Goal: Task Accomplishment & Management: Use online tool/utility

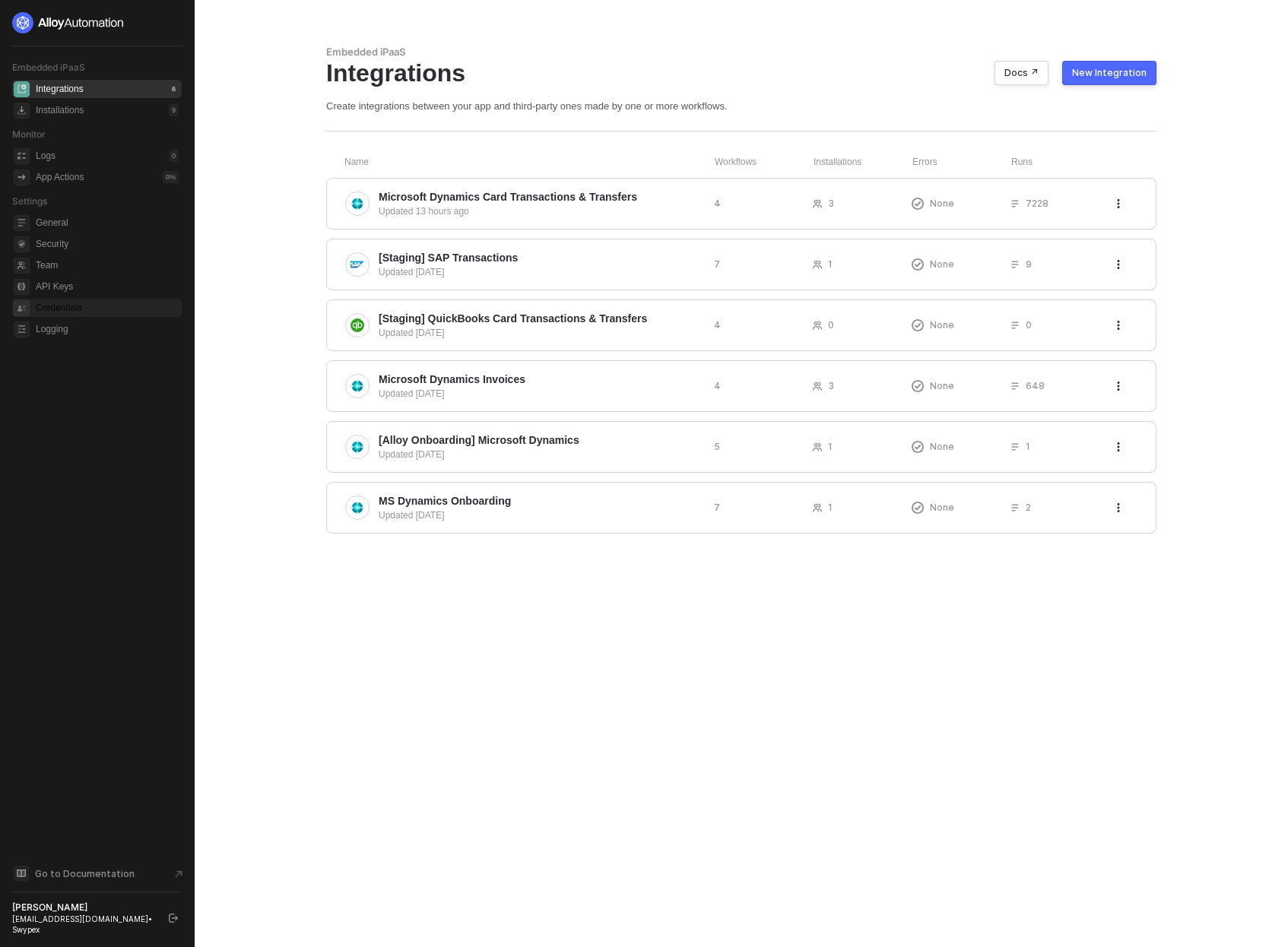
click at [92, 299] on span "Credentials" at bounding box center [107, 307] width 143 height 18
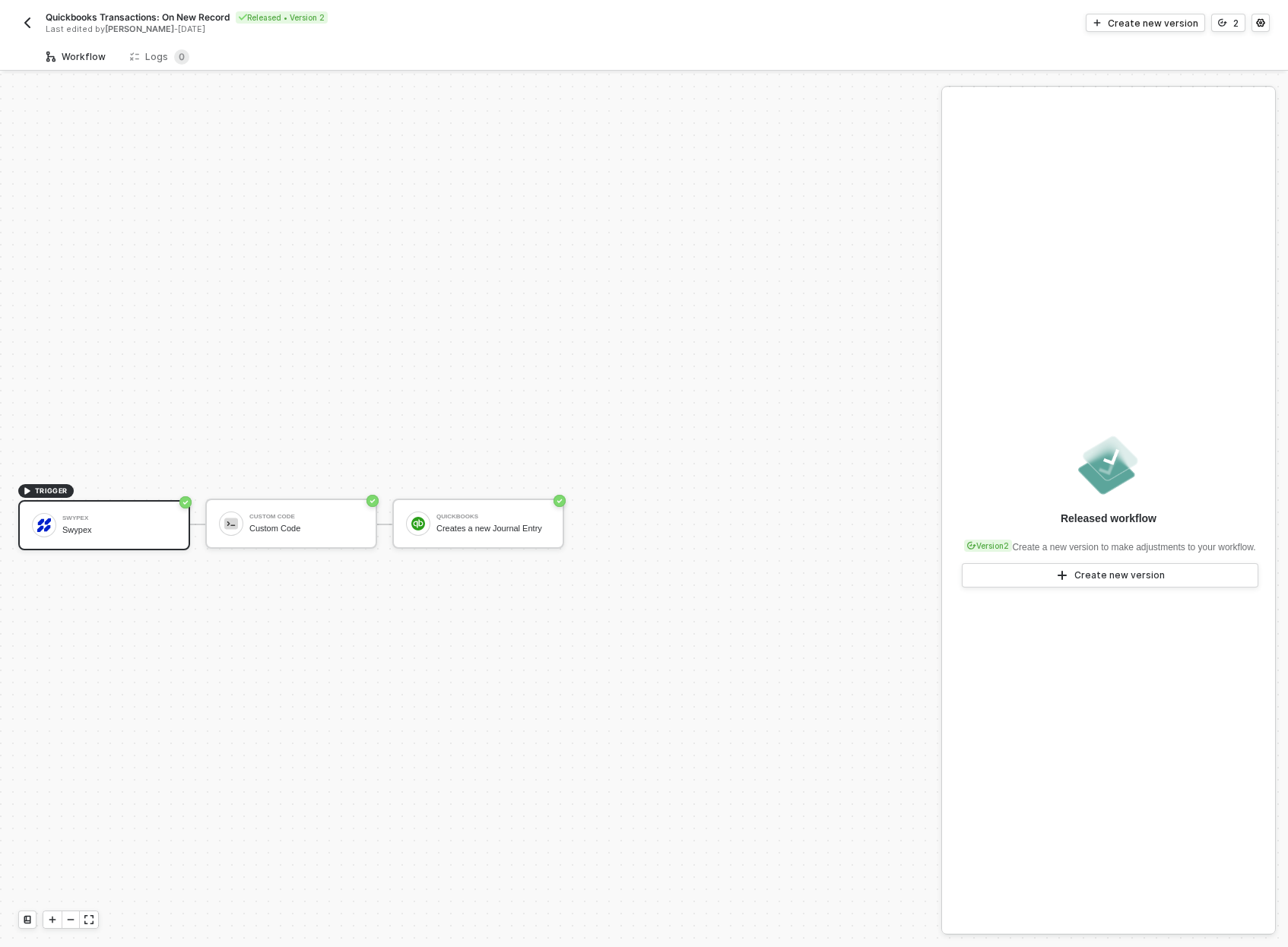
scroll to position [28, 0]
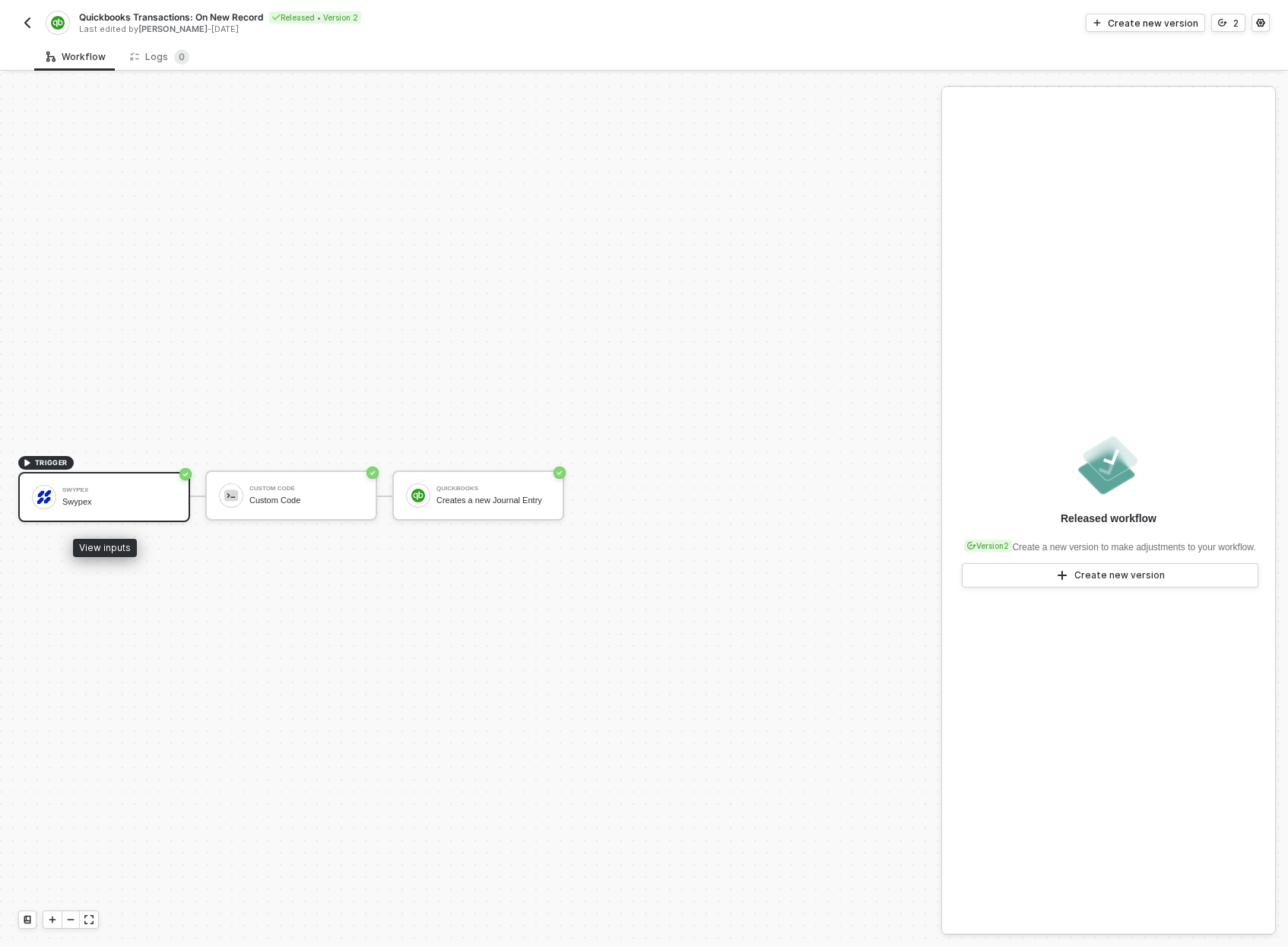
click at [57, 487] on div "Swypex Swypex" at bounding box center [116, 497] width 120 height 29
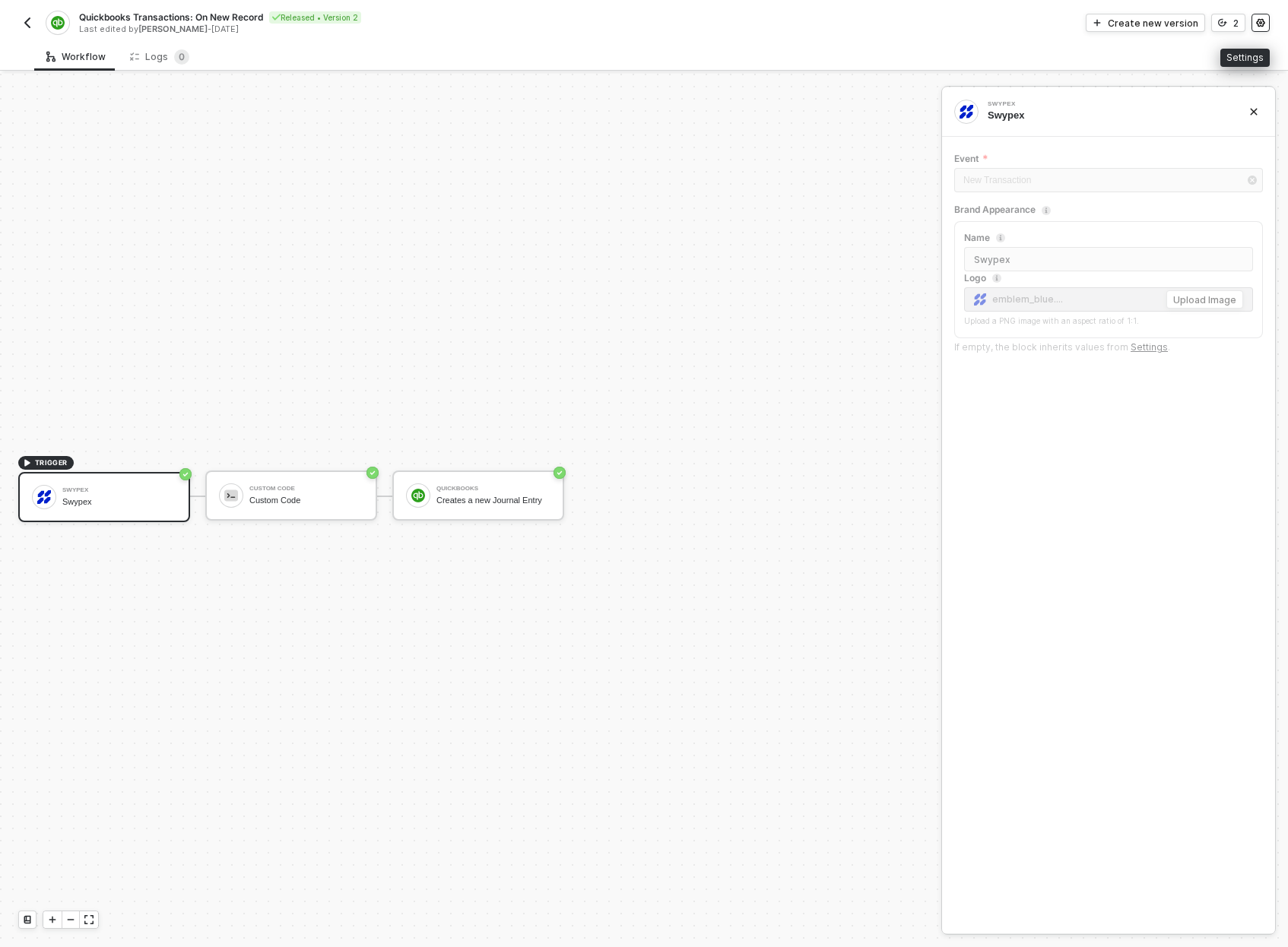
click at [1254, 23] on button "button" at bounding box center [1260, 23] width 18 height 18
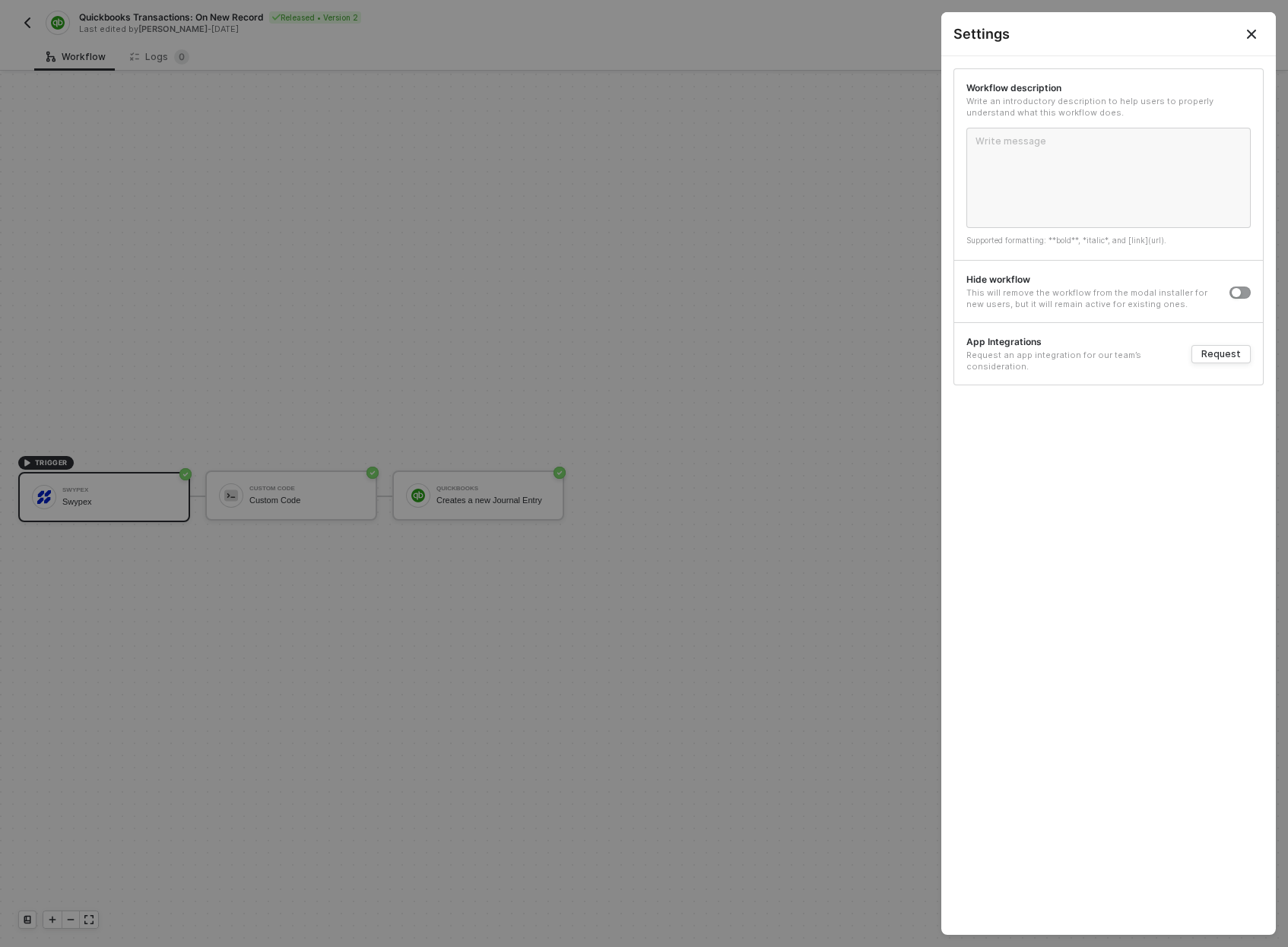
click at [869, 399] on div at bounding box center [644, 473] width 1288 height 947
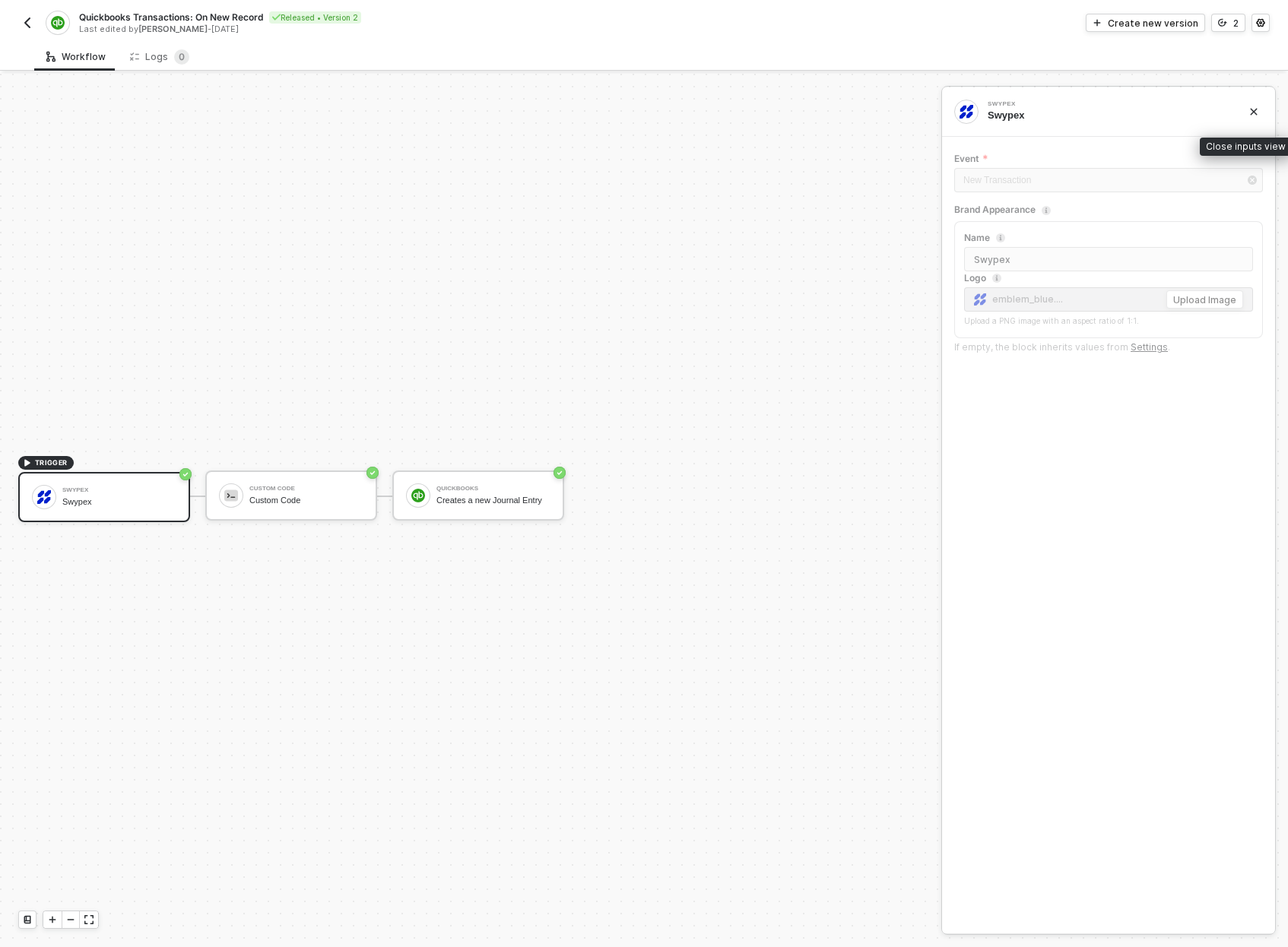
click at [1254, 115] on icon "icon-close" at bounding box center [1254, 112] width 9 height 9
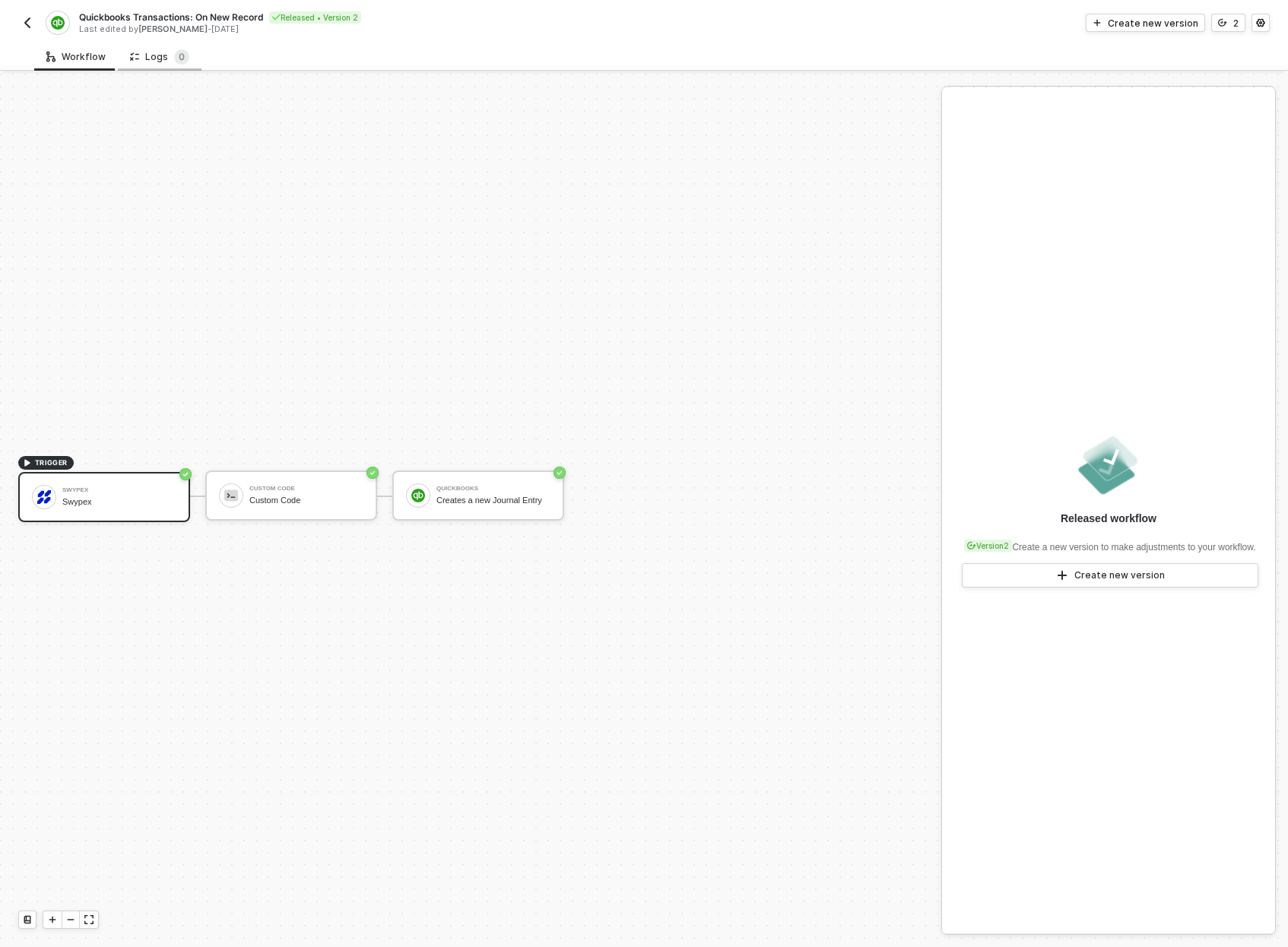
click at [167, 58] on div "Logs 0" at bounding box center [159, 57] width 59 height 15
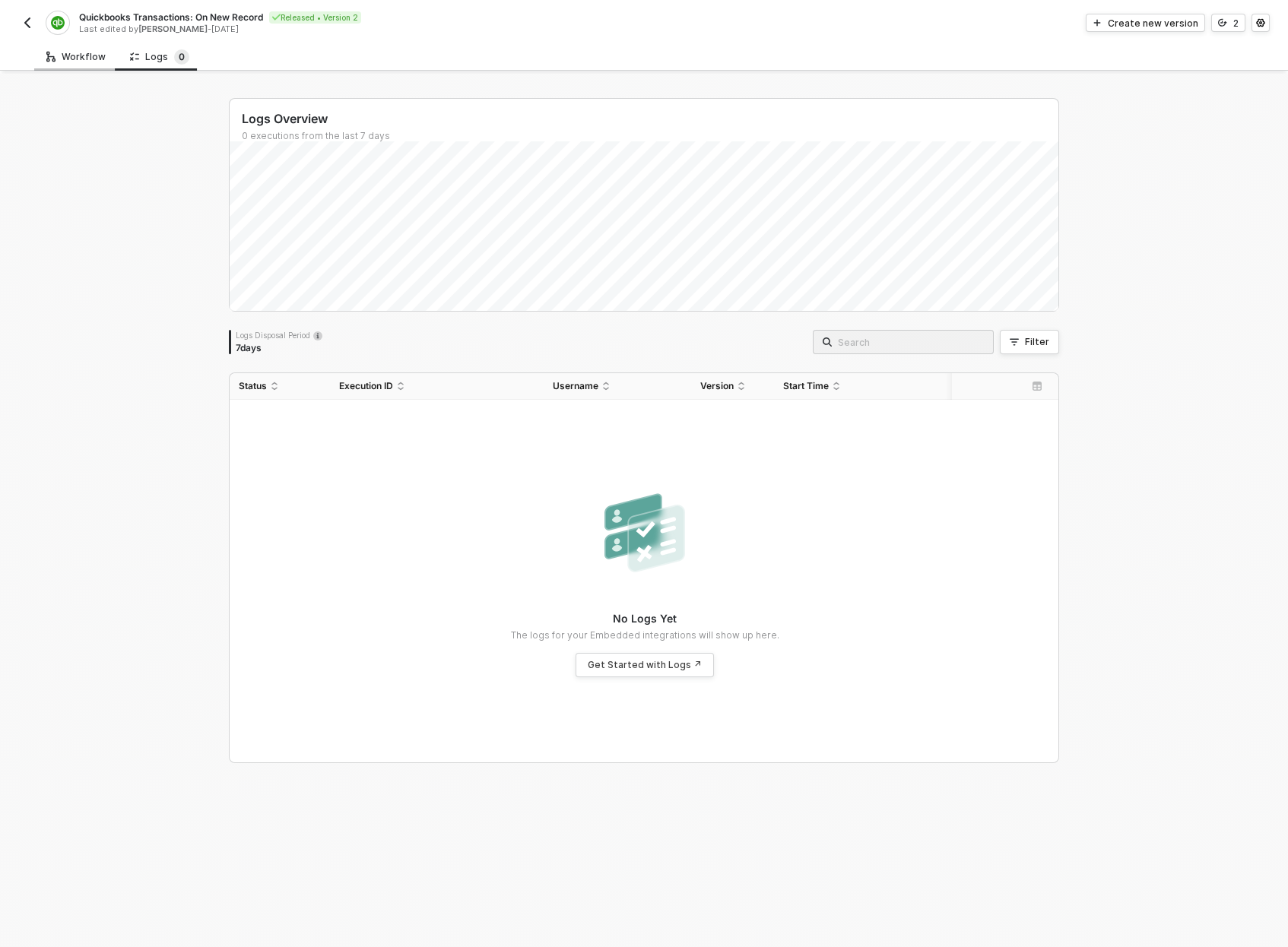
click at [76, 55] on div "Workflow" at bounding box center [75, 57] width 59 height 12
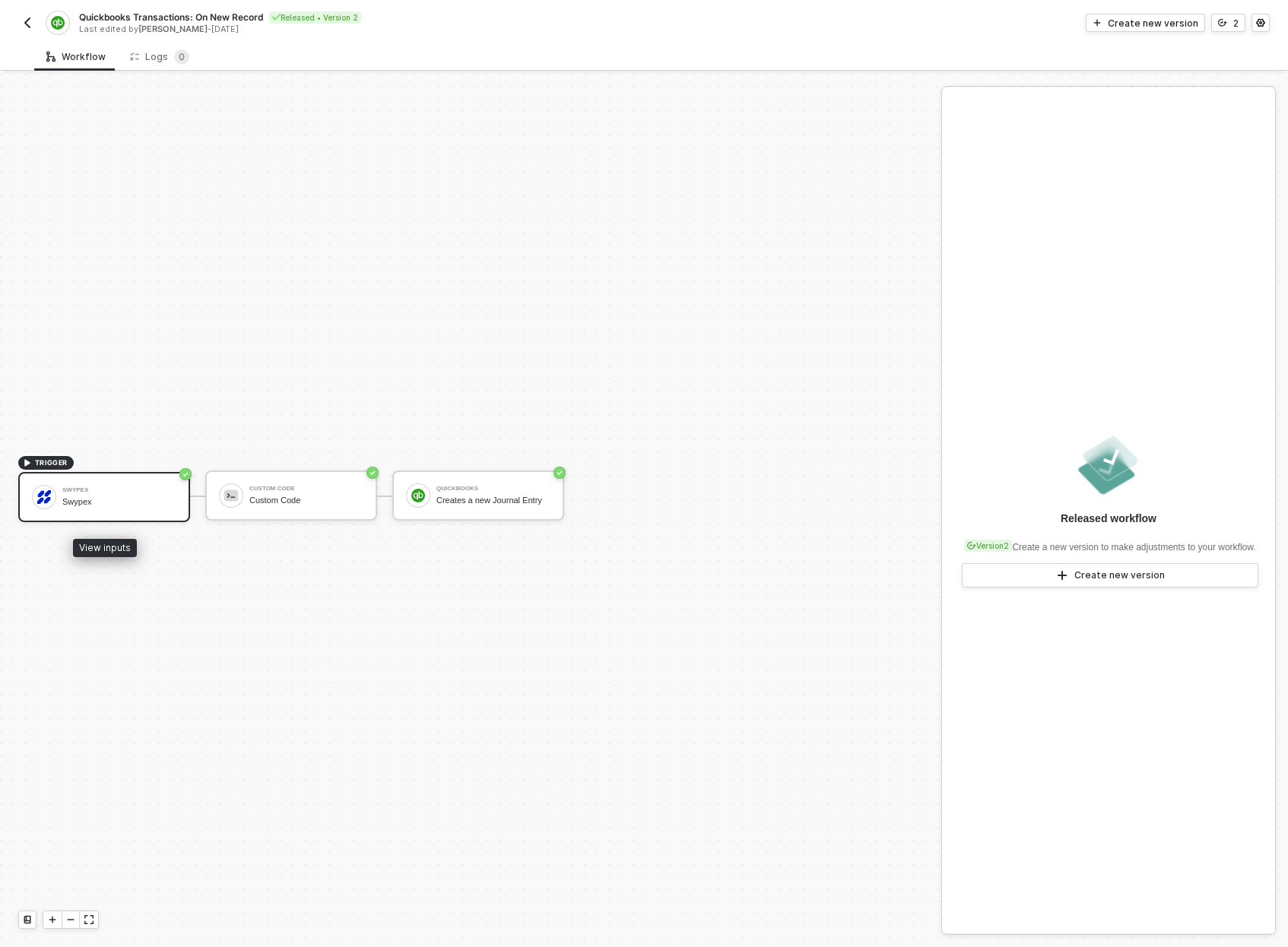
click at [77, 491] on div "Swypex" at bounding box center [119, 490] width 114 height 6
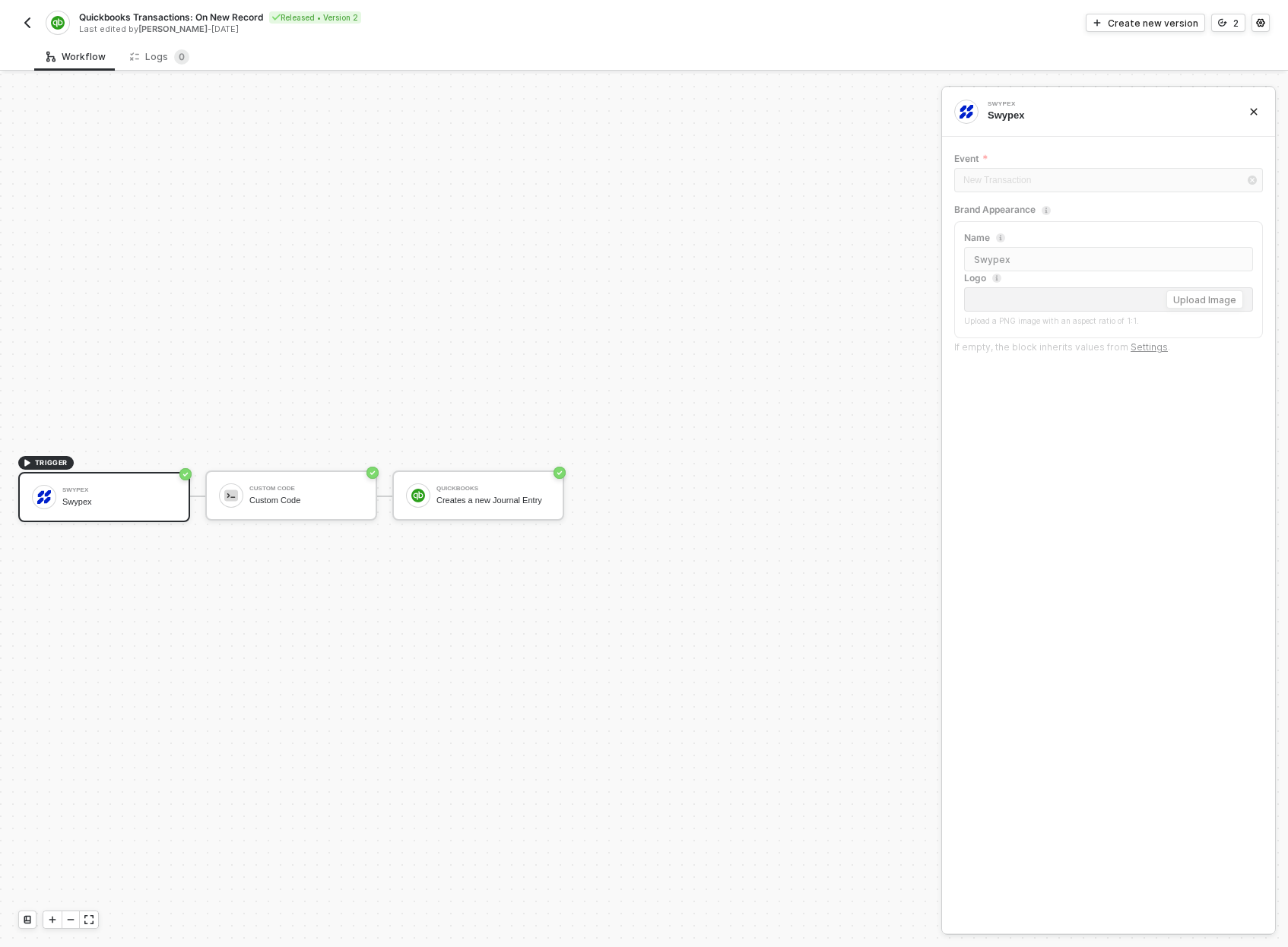
click at [51, 458] on span "TRIGGER" at bounding box center [51, 463] width 33 height 12
click at [1226, 22] on icon "icon-versioning" at bounding box center [1222, 23] width 9 height 9
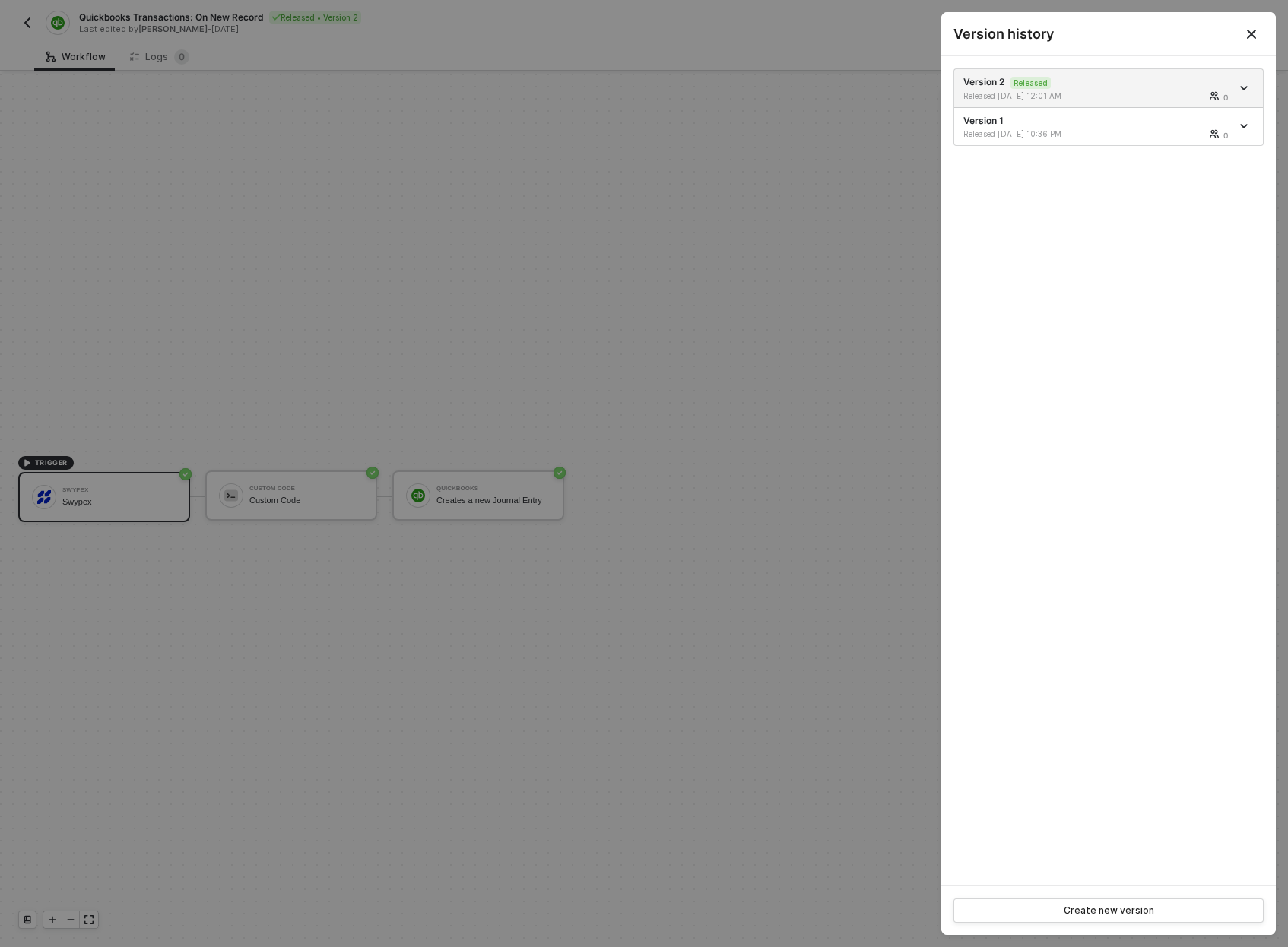
click at [1253, 35] on icon "Close" at bounding box center [1251, 34] width 9 height 9
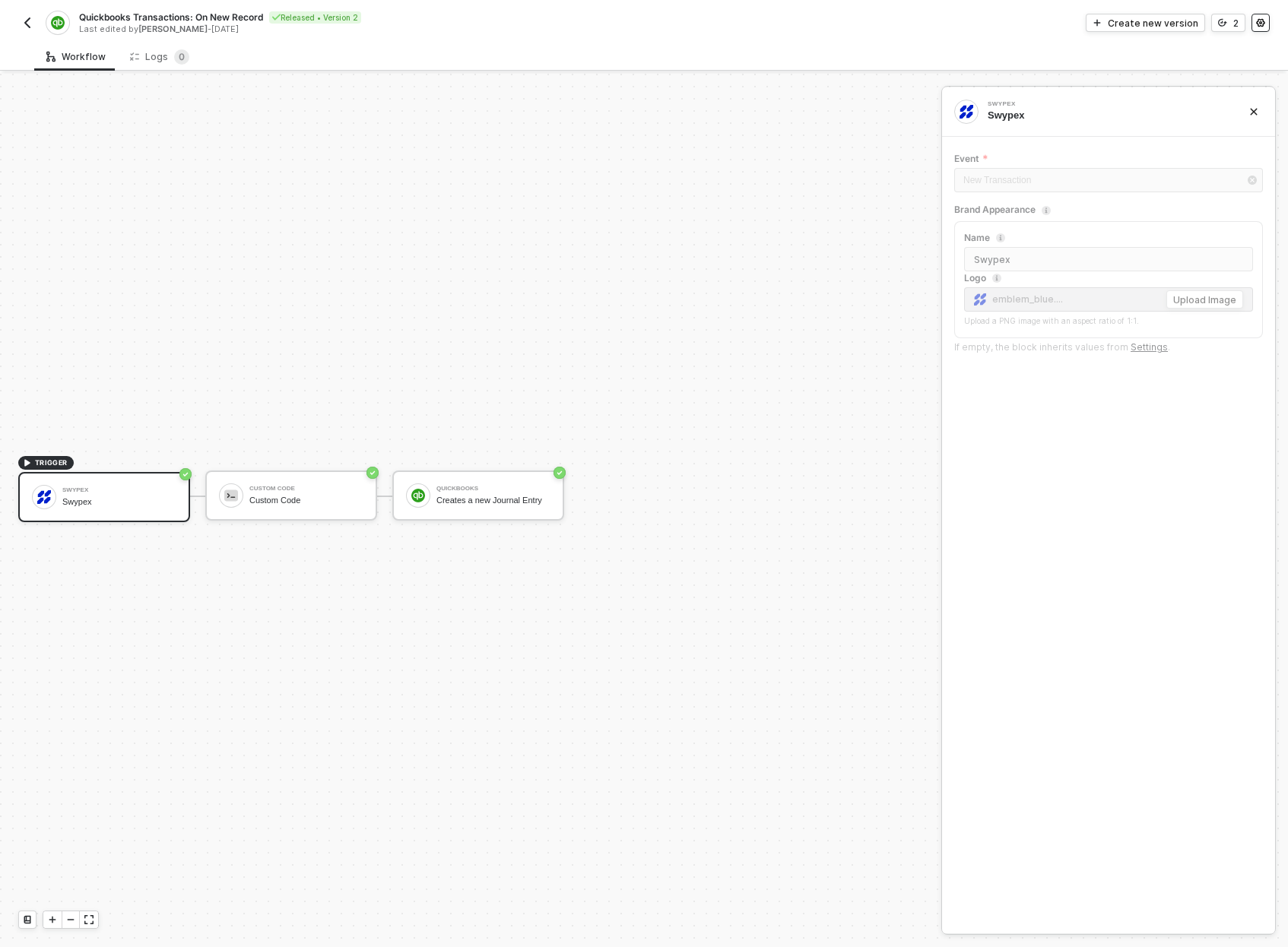
click at [1258, 28] on button "button" at bounding box center [1260, 23] width 18 height 18
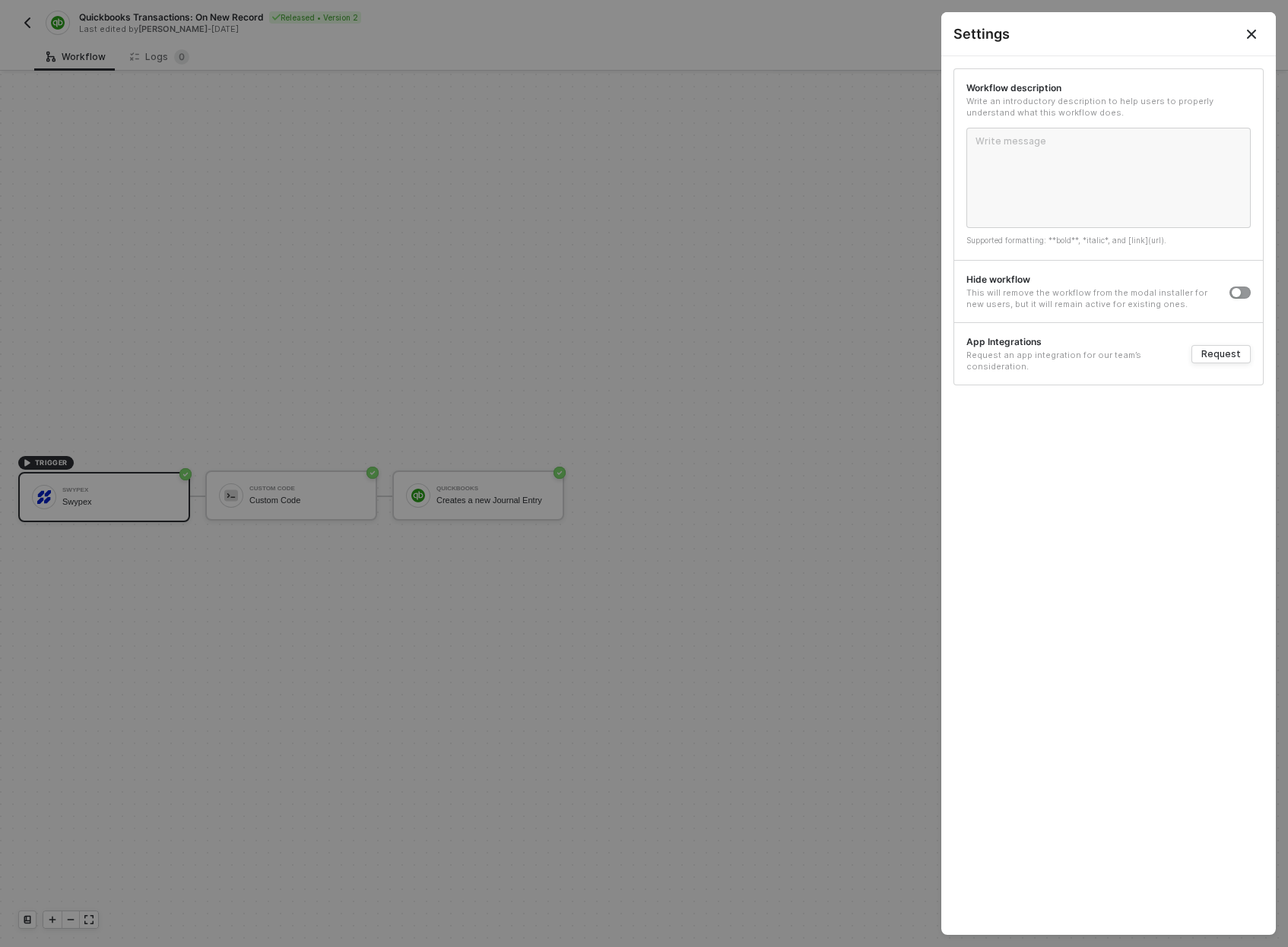
click at [612, 202] on div at bounding box center [644, 473] width 1288 height 947
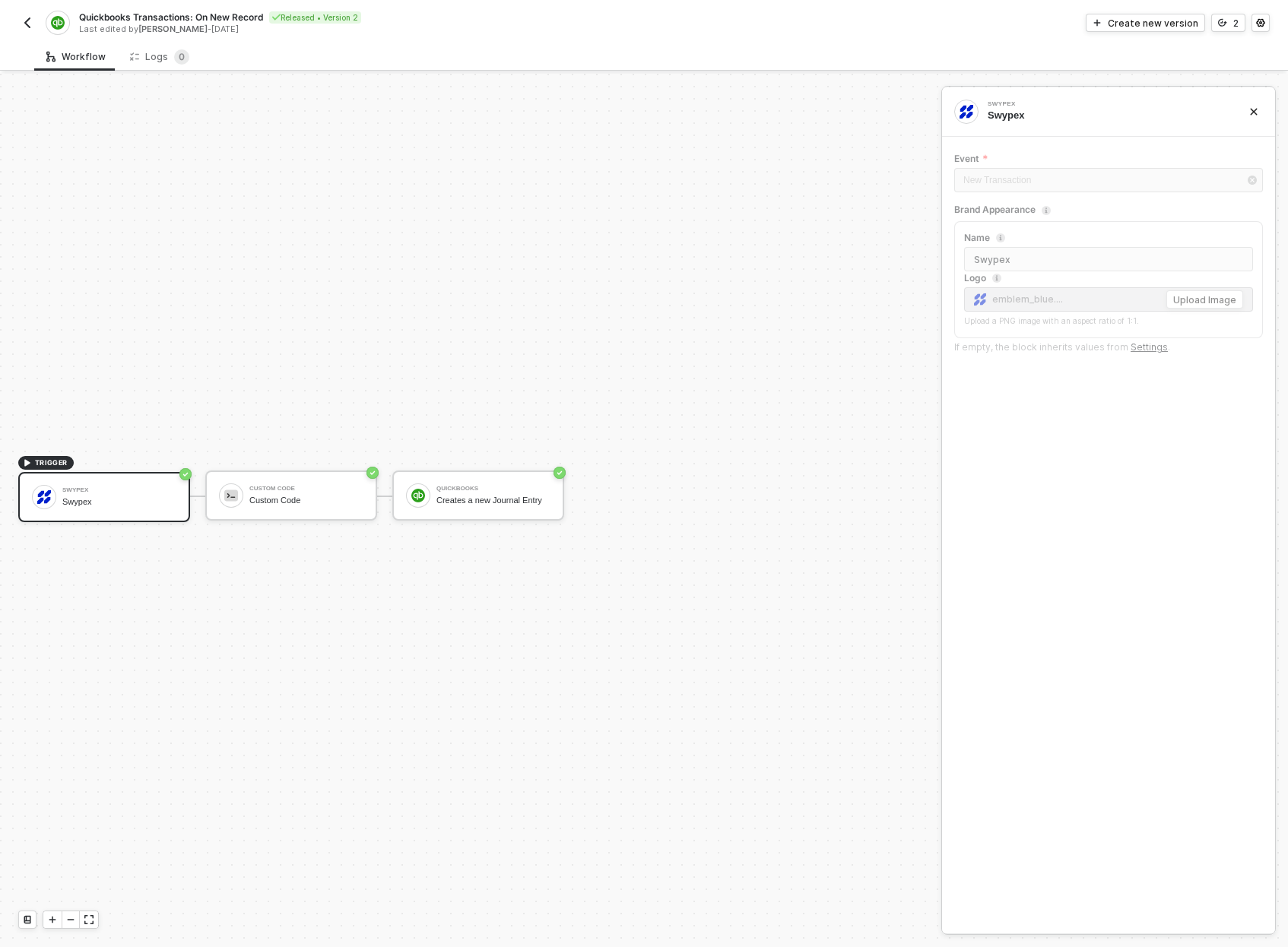
click at [21, 17] on button "button" at bounding box center [26, 23] width 18 height 18
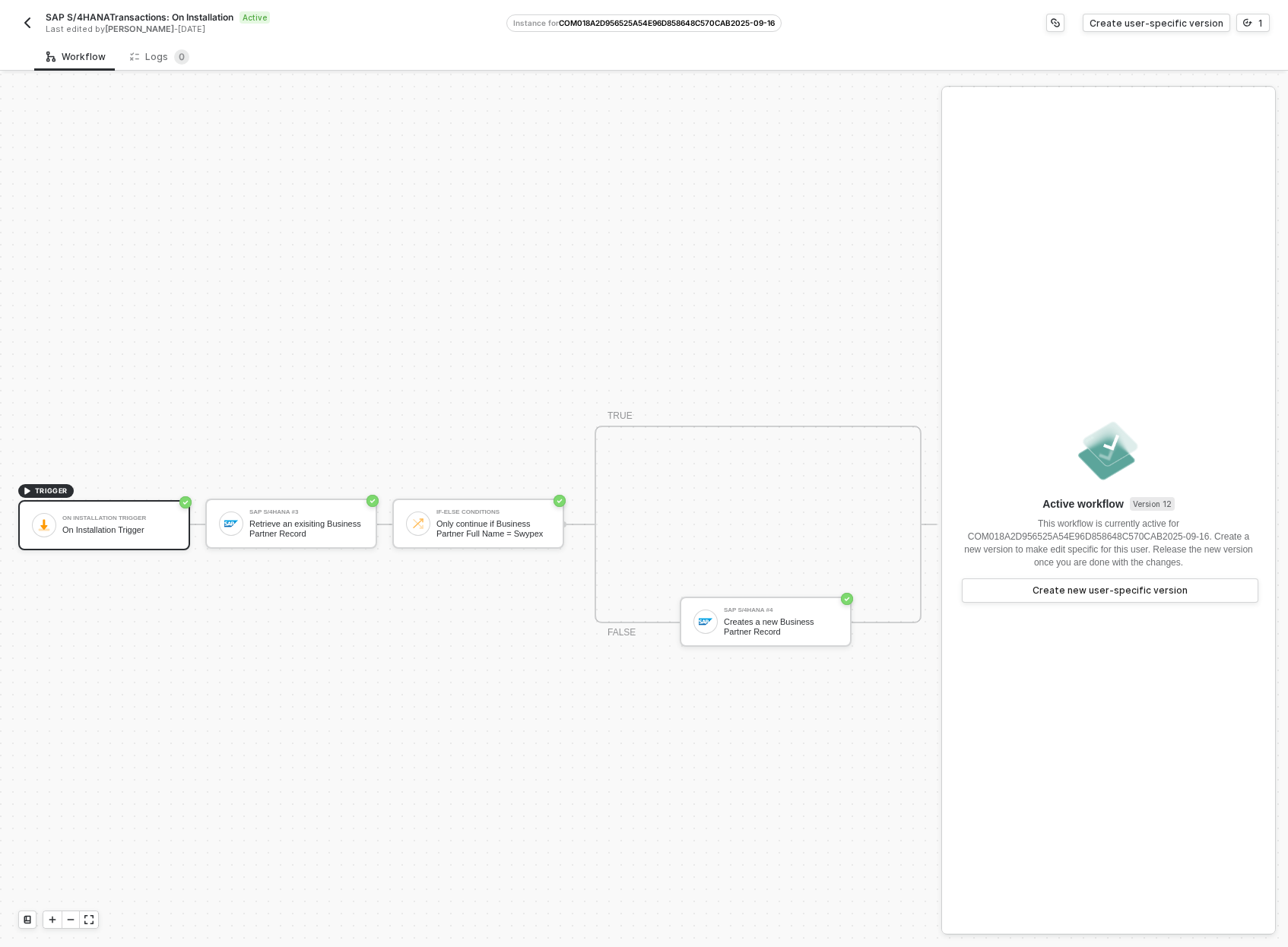
scroll to position [40, 0]
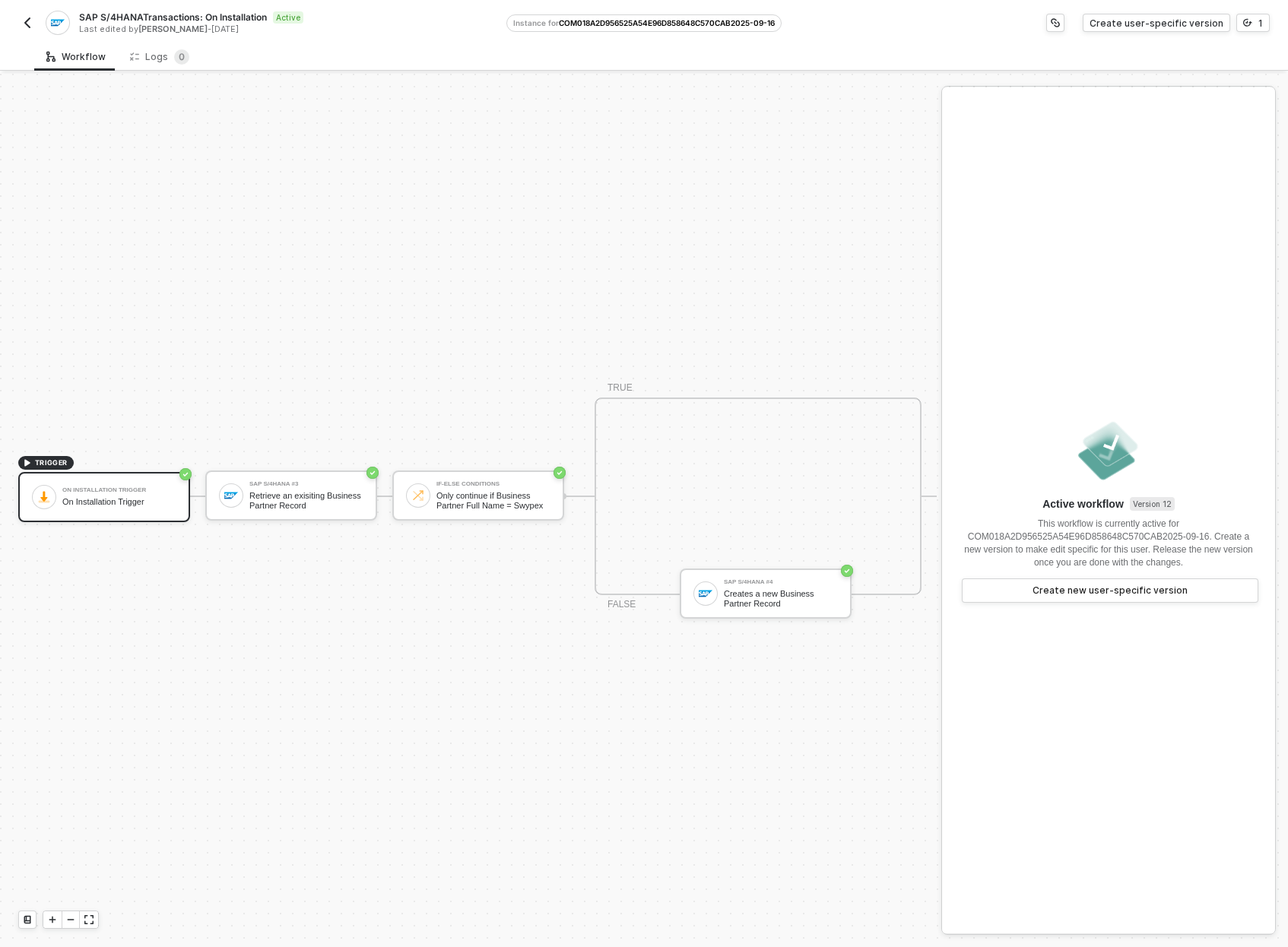
click at [21, 17] on button "button" at bounding box center [26, 23] width 18 height 18
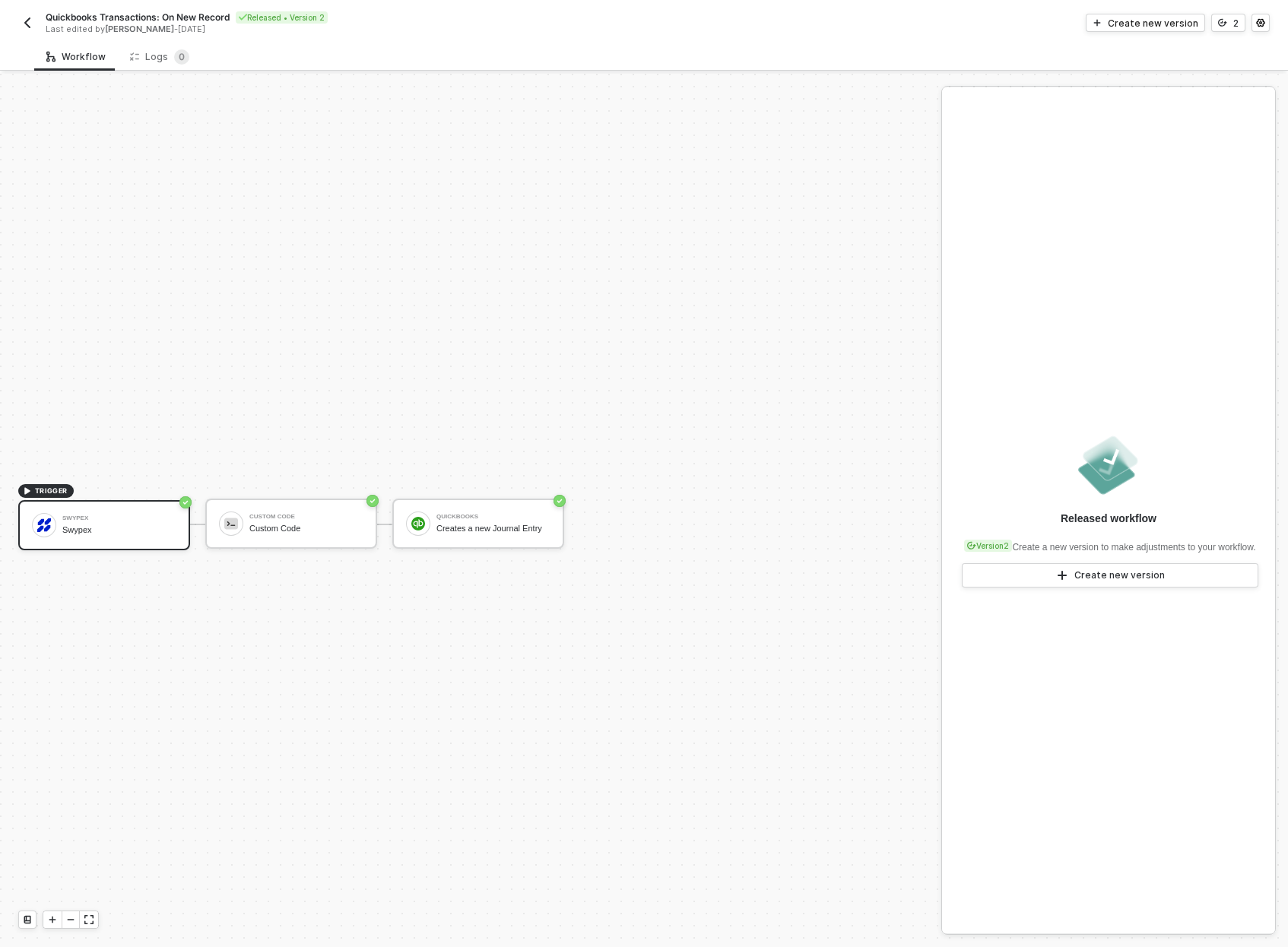
scroll to position [28, 0]
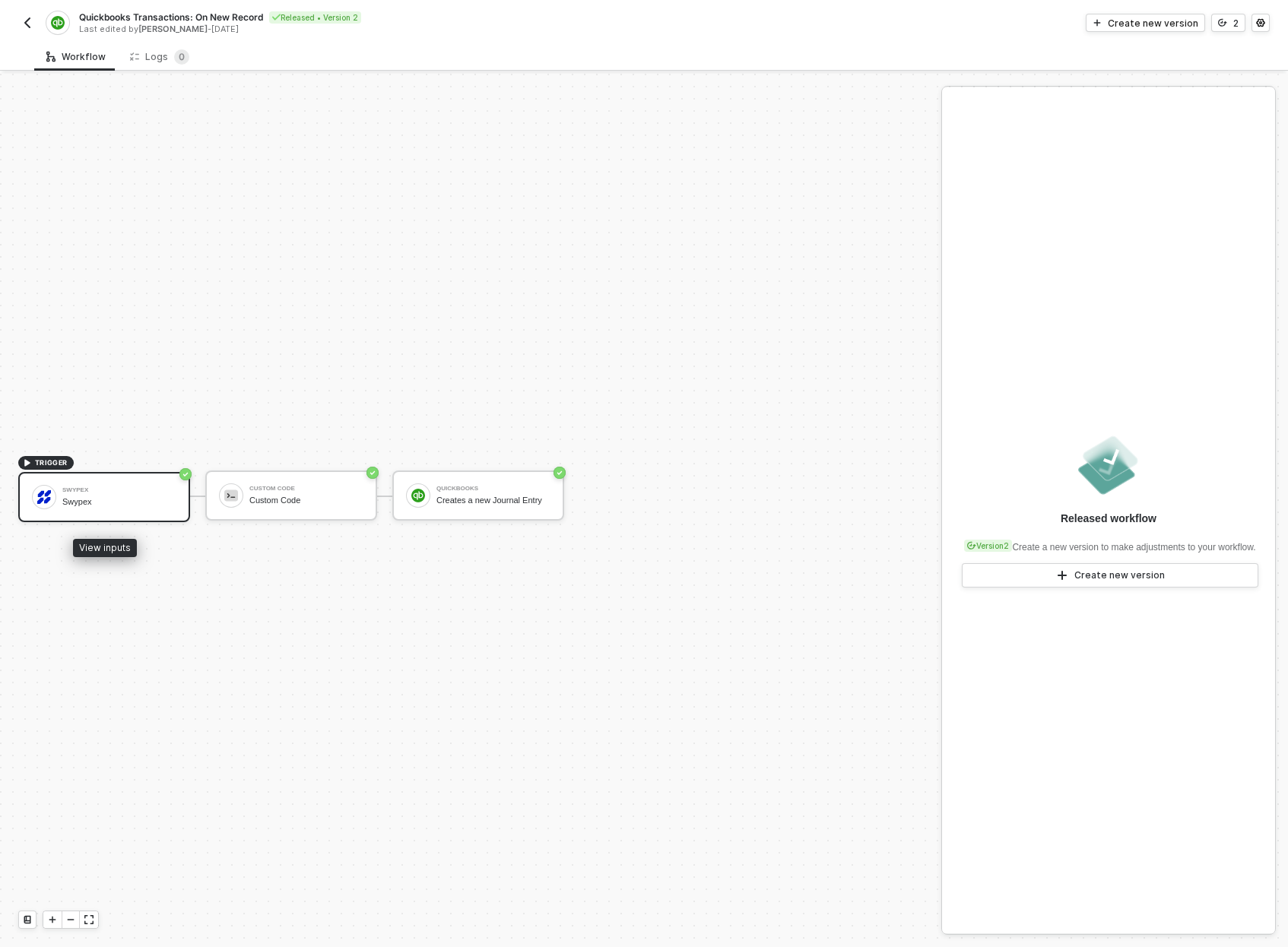
click at [132, 491] on div "Swypex" at bounding box center [119, 490] width 114 height 6
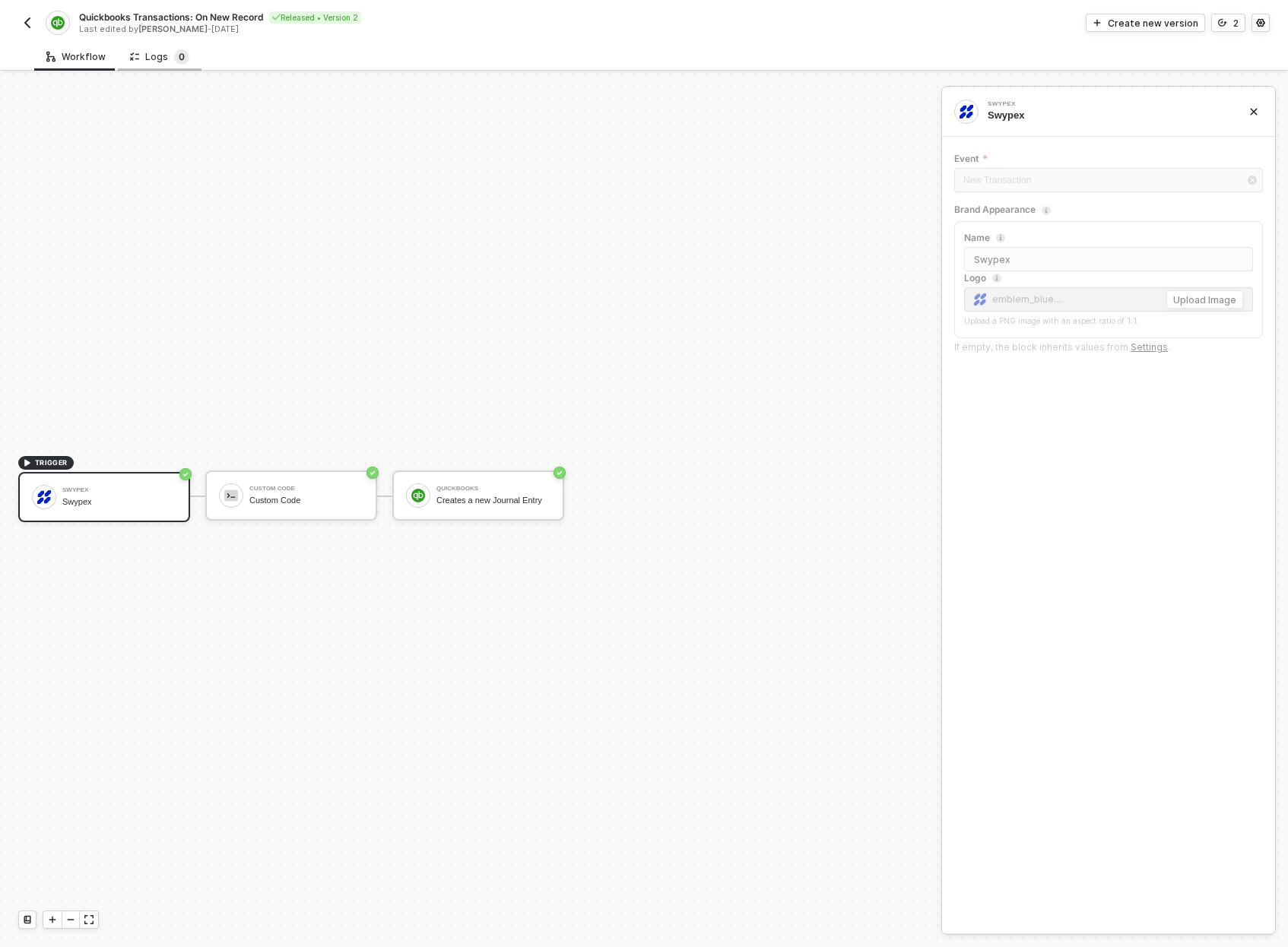
click at [174, 59] on sup "0" at bounding box center [182, 57] width 15 height 15
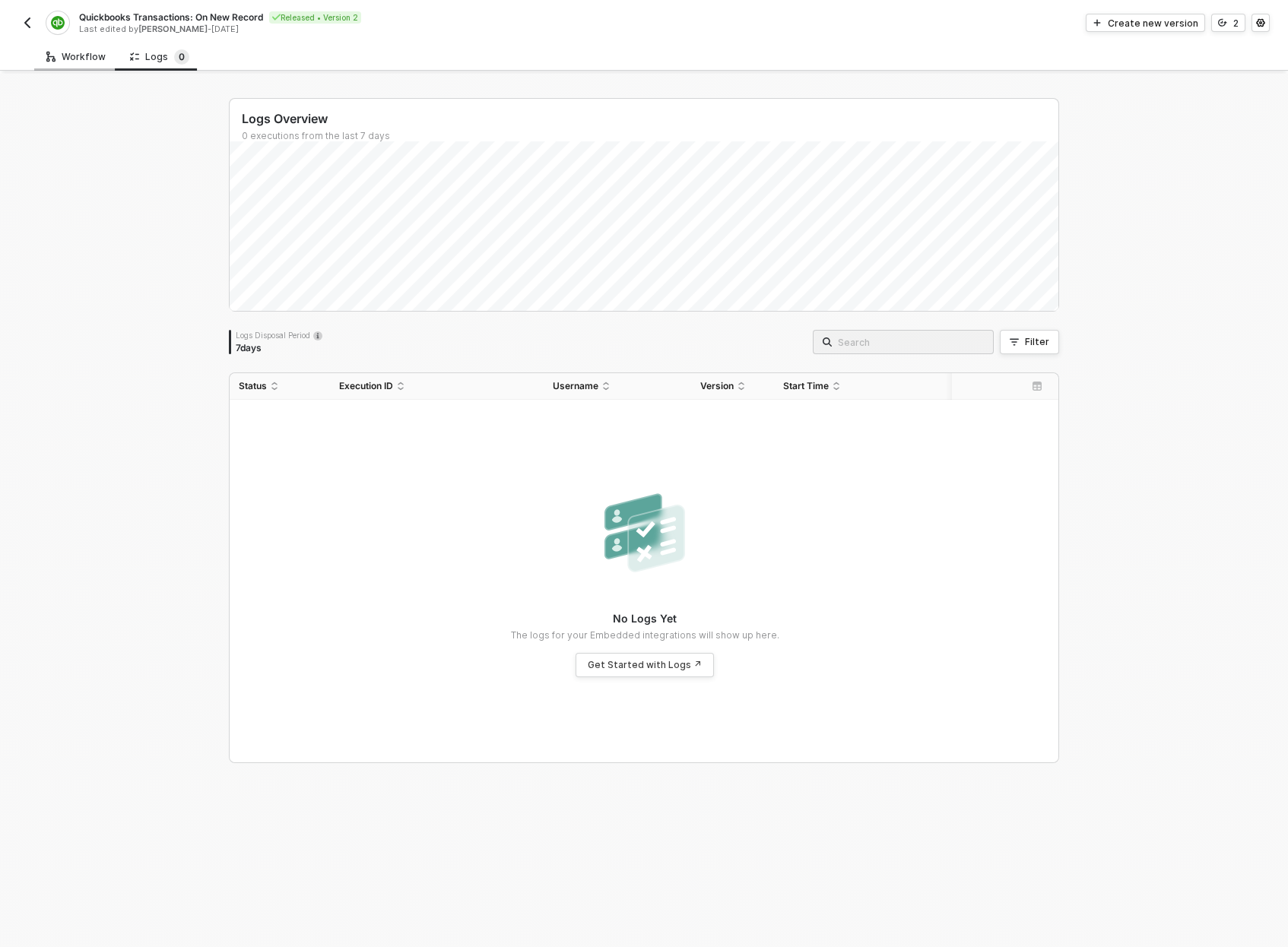
click at [82, 60] on div "Workflow" at bounding box center [75, 57] width 59 height 12
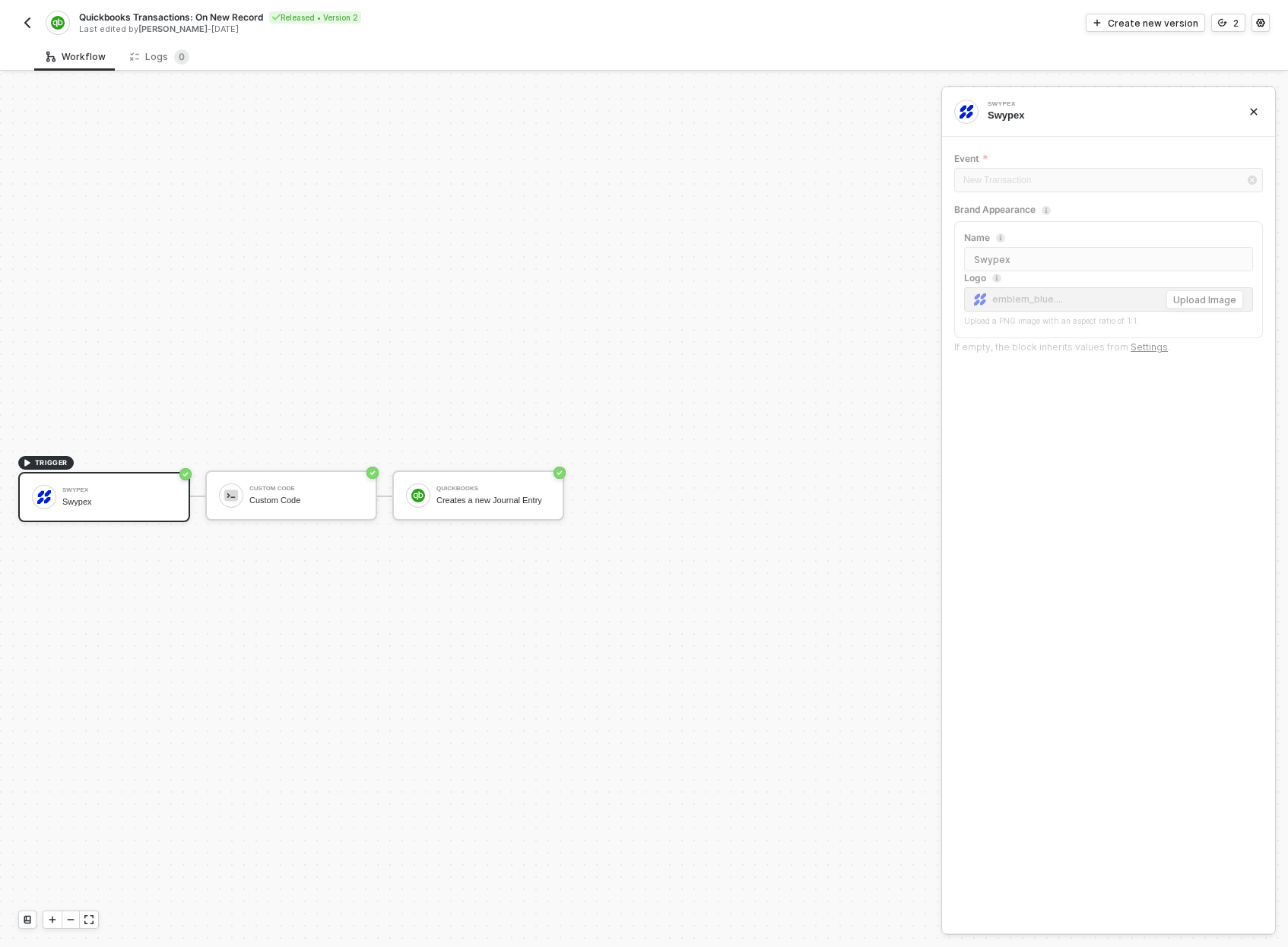
click at [109, 547] on div "TRIGGER Swypex Swypex Custom Code Custom Code QuickBooks Creates a new Journal …" at bounding box center [466, 496] width 934 height 902
click at [111, 547] on div "View inputs" at bounding box center [105, 547] width 64 height 18
click at [114, 498] on div "Swypex" at bounding box center [119, 502] width 114 height 9
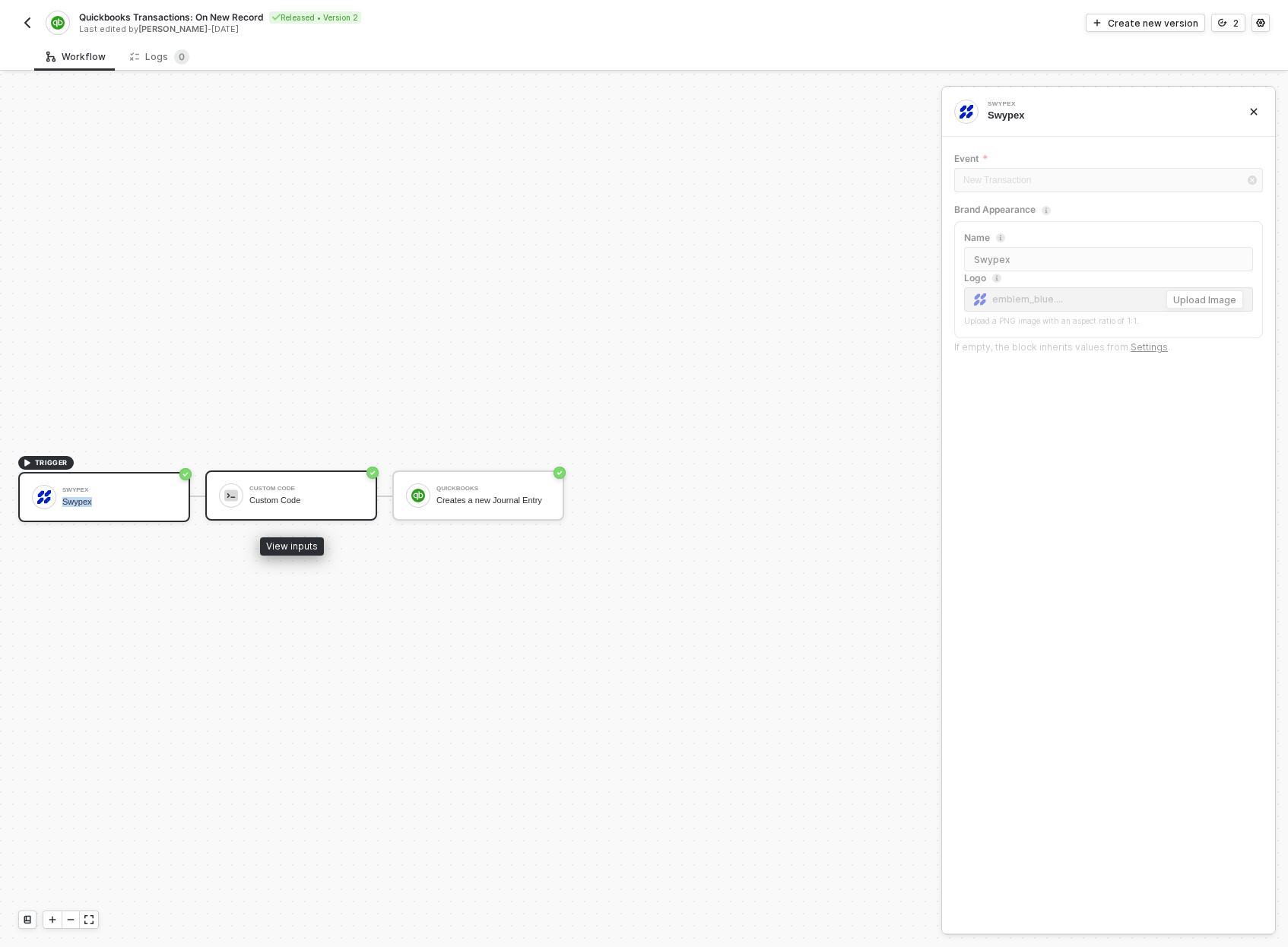
click at [305, 485] on div "Custom Code Custom Code" at bounding box center [306, 496] width 114 height 29
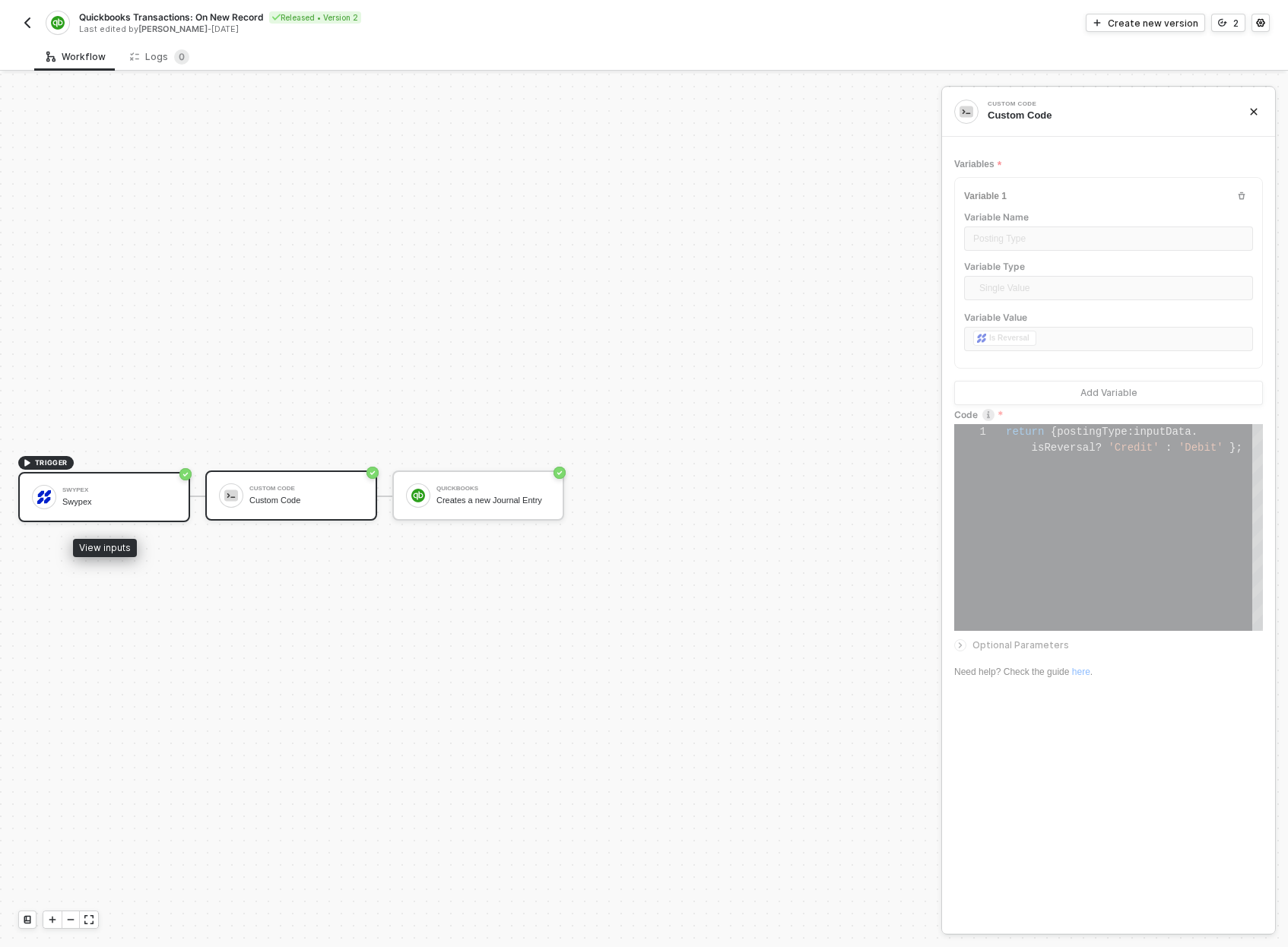
click at [148, 502] on div "Swypex" at bounding box center [119, 502] width 114 height 9
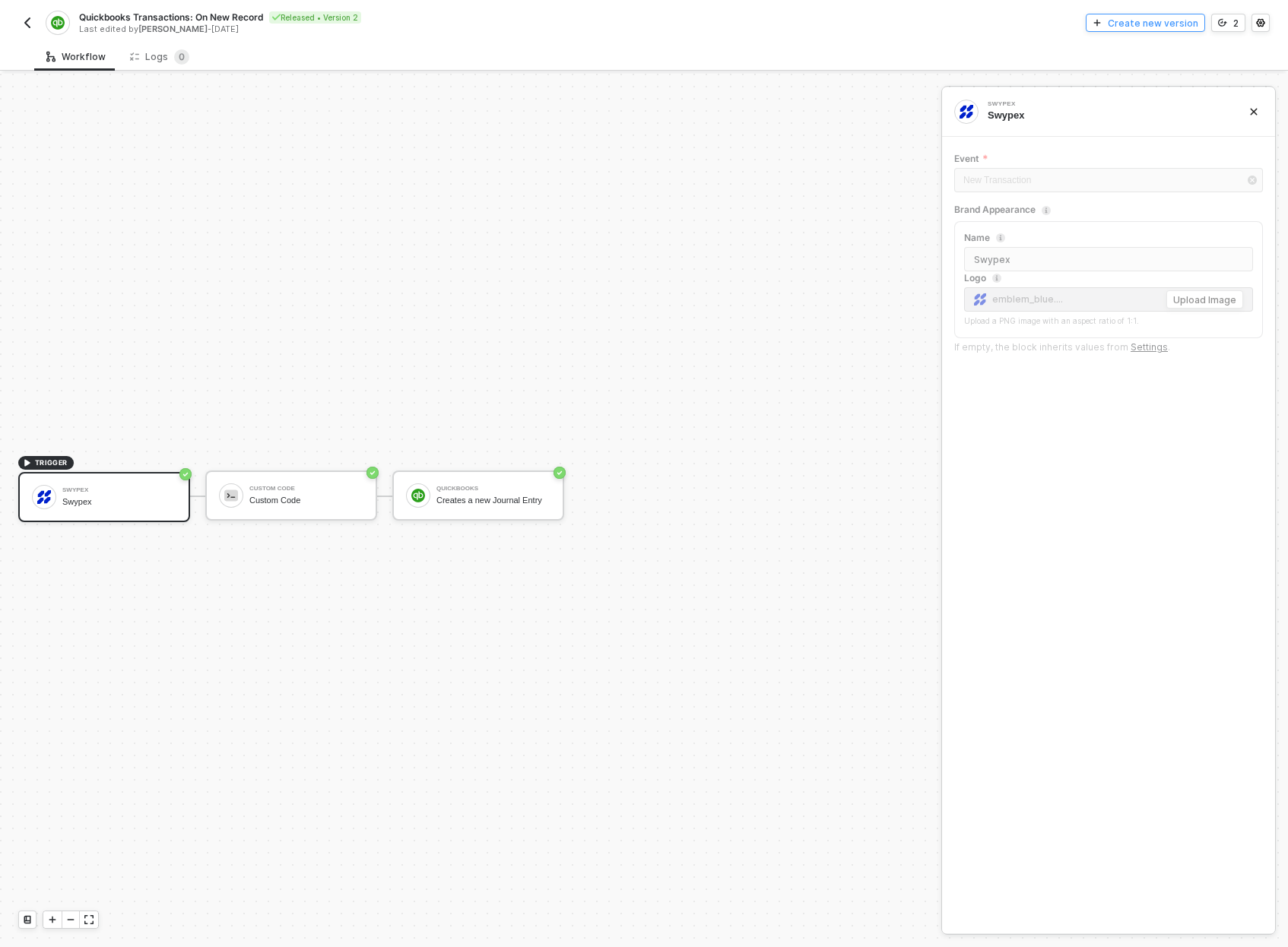
click at [1166, 22] on div "Create new version" at bounding box center [1153, 24] width 90 height 13
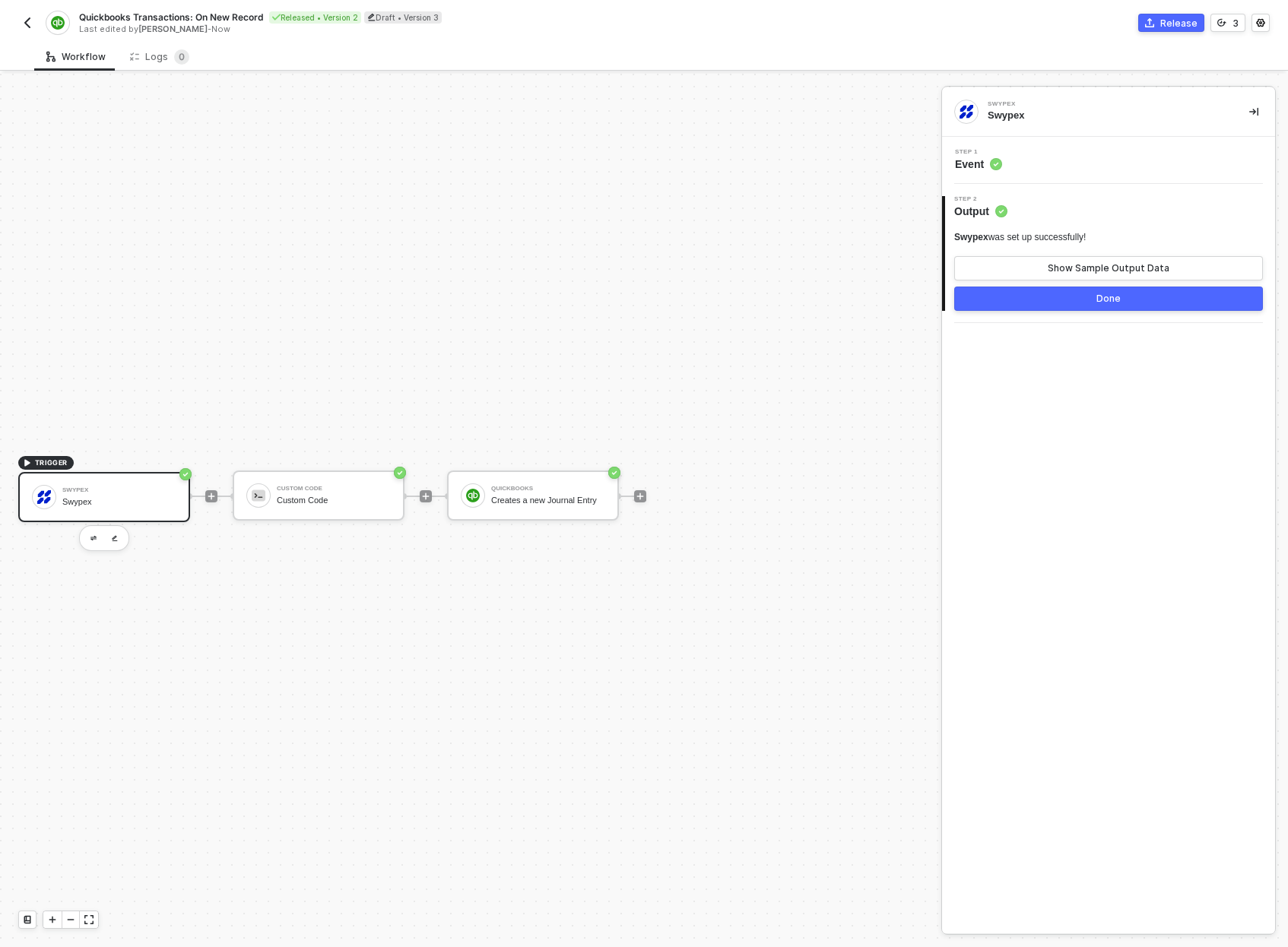
click at [26, 461] on icon "icon-play" at bounding box center [27, 463] width 6 height 7
click at [25, 463] on icon "icon-play" at bounding box center [27, 463] width 6 height 7
click at [131, 493] on div "Swypex" at bounding box center [119, 490] width 114 height 6
click at [998, 164] on icon at bounding box center [995, 164] width 4 height 3
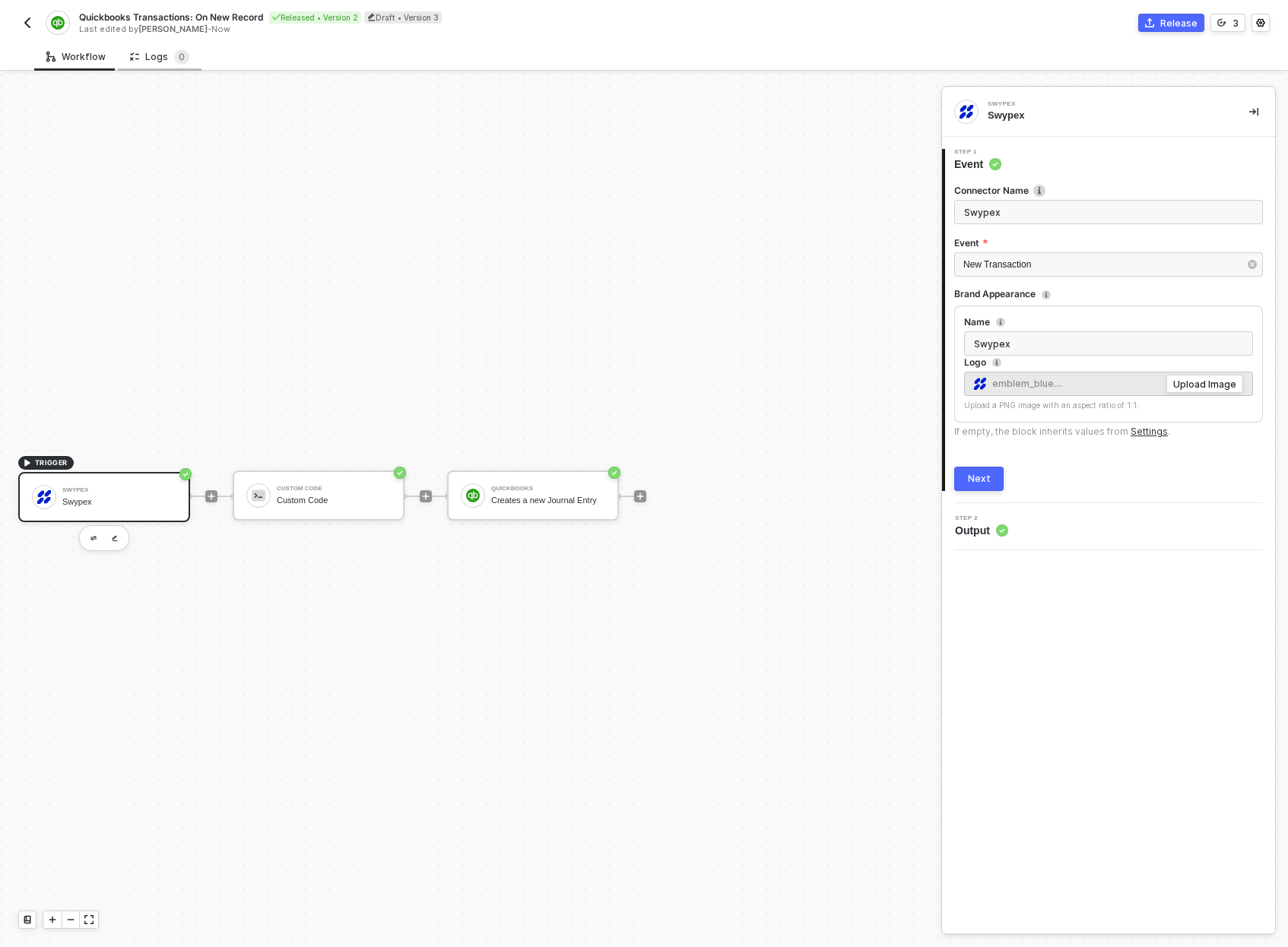
click at [151, 57] on div "Logs 0" at bounding box center [159, 57] width 59 height 15
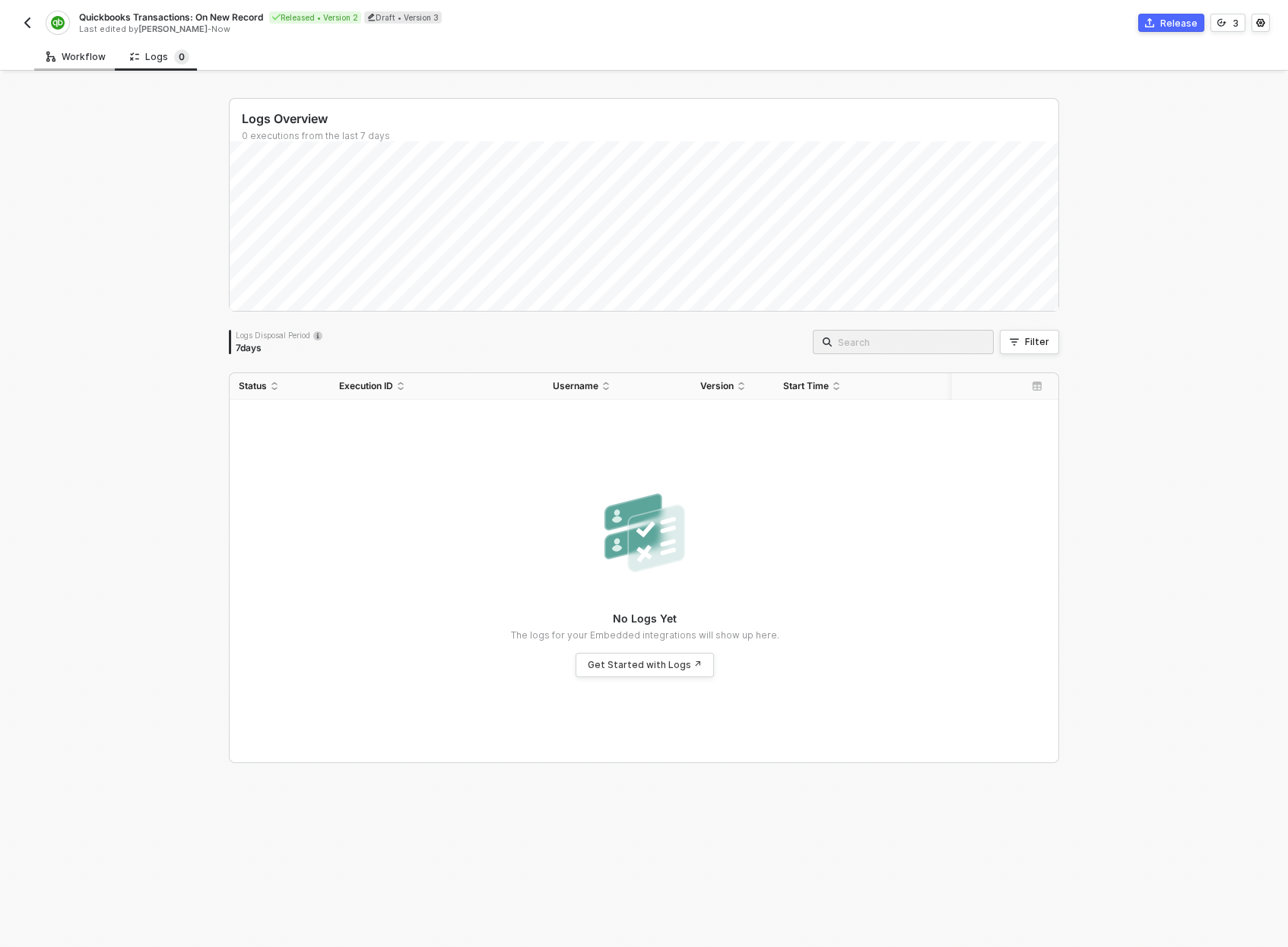
click at [89, 57] on div "Workflow" at bounding box center [75, 57] width 59 height 12
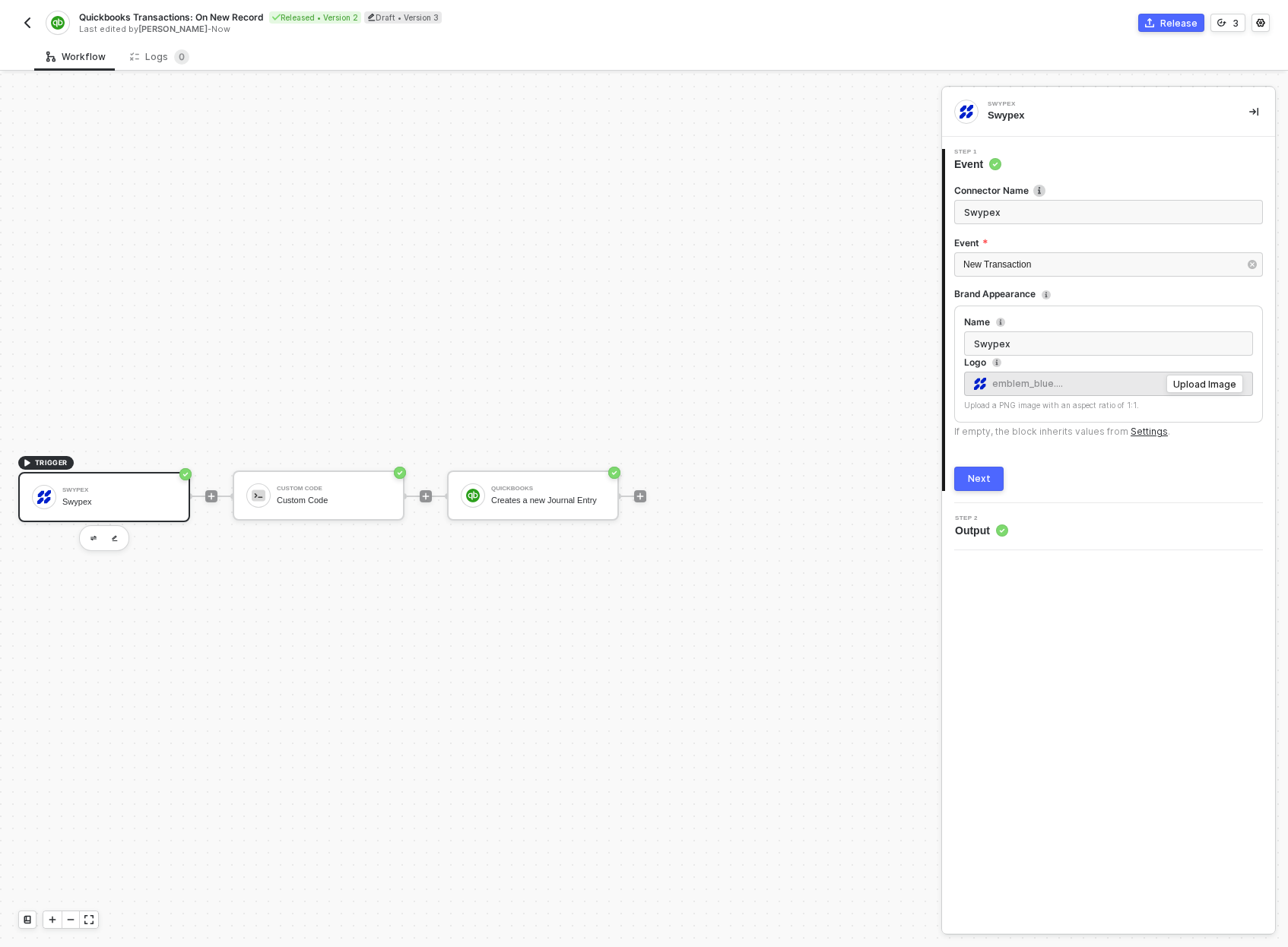
scroll to position [28, 0]
click at [1265, 24] on button "button" at bounding box center [1260, 23] width 18 height 18
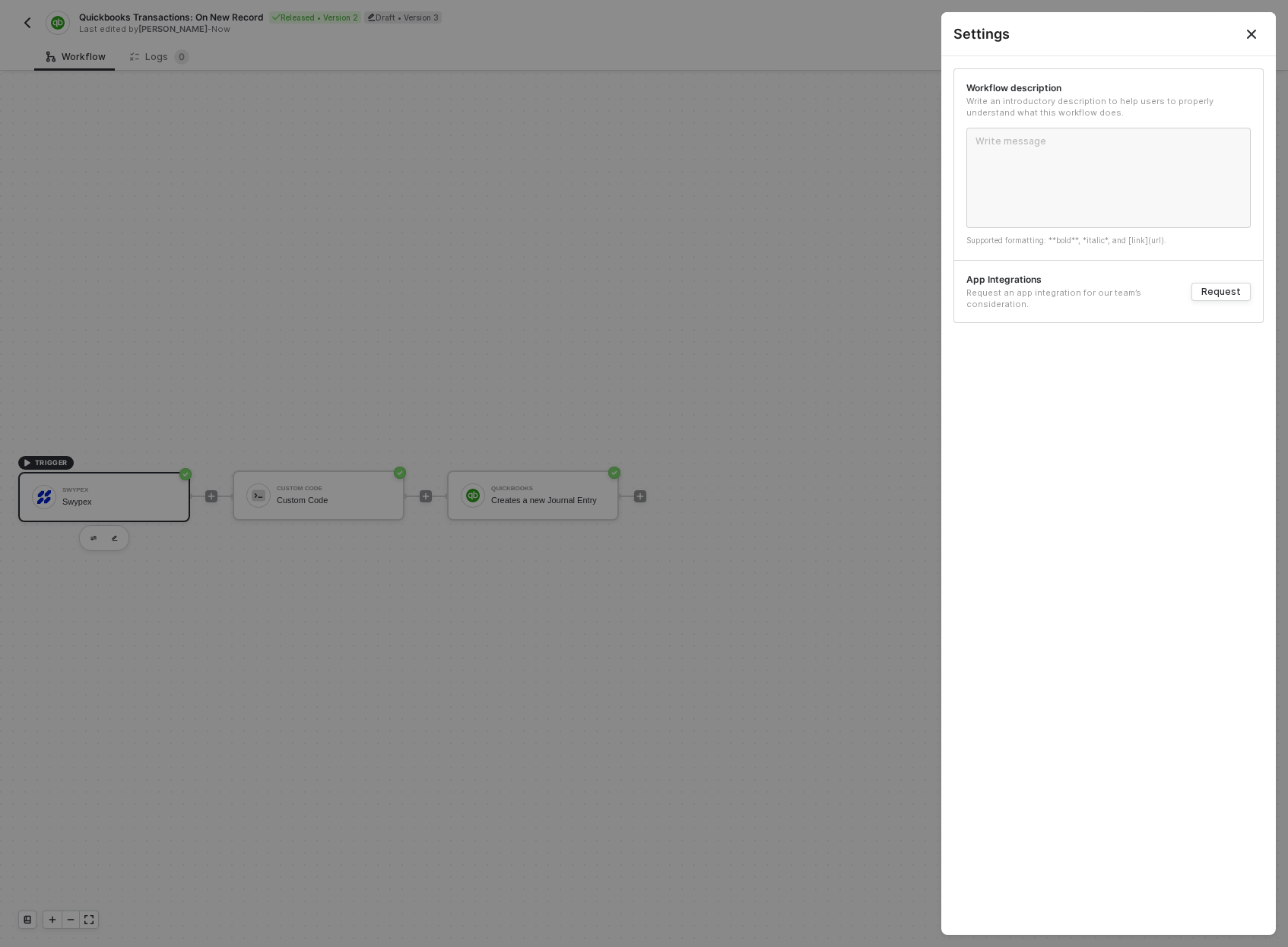
click at [836, 186] on div at bounding box center [644, 473] width 1288 height 947
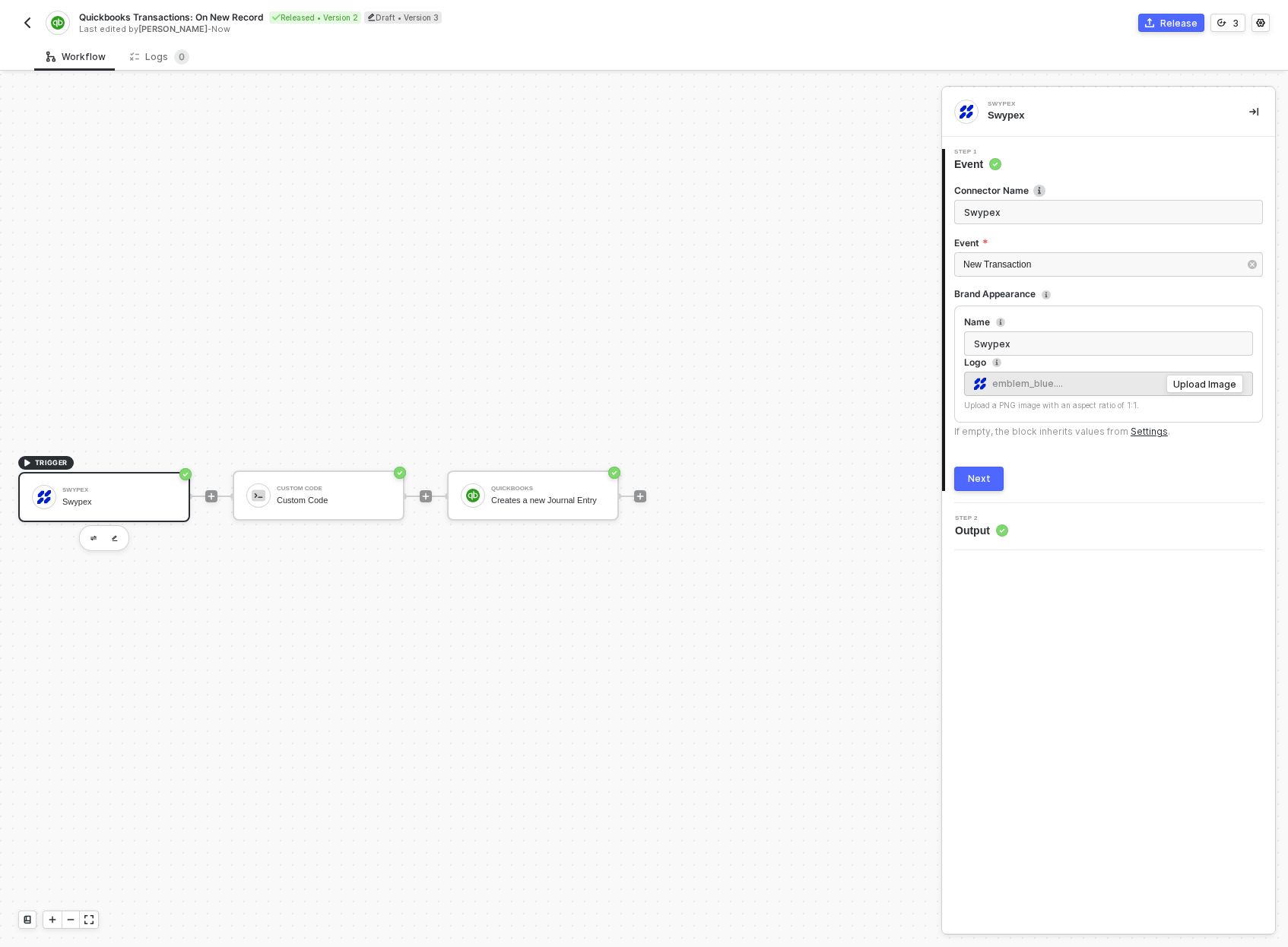
drag, startPoint x: 129, startPoint y: 498, endPoint x: 169, endPoint y: 501, distance: 40.1
click at [129, 498] on div "Swypex" at bounding box center [119, 502] width 114 height 9
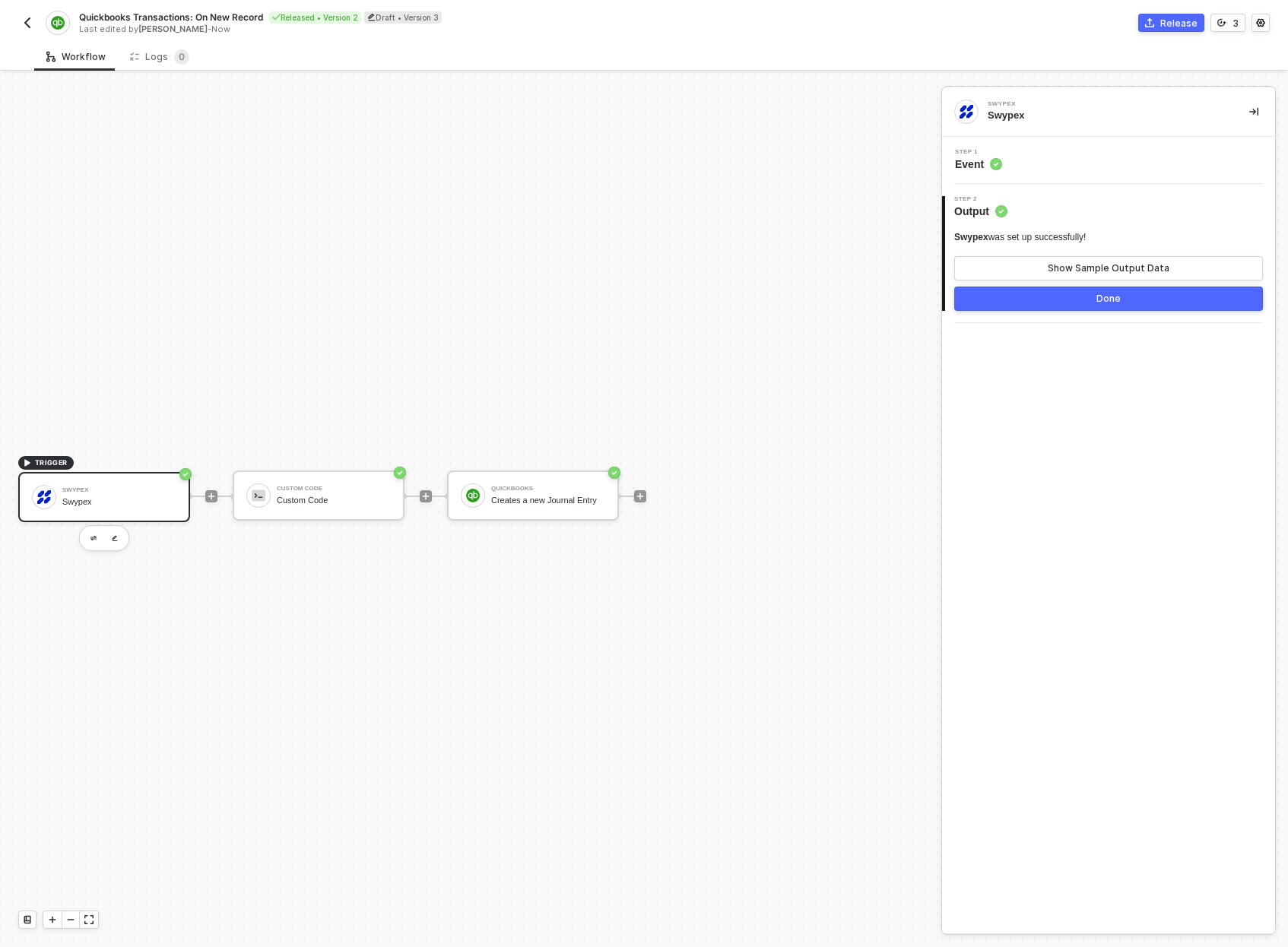
click at [185, 472] on circle "icon-success-page" at bounding box center [185, 474] width 12 height 12
click at [16, 466] on div "TRIGGER Swypex Swypex Custom Code Custom Code QuickBooks Creates a new Journal …" at bounding box center [466, 496] width 934 height 902
click at [30, 464] on icon "icon-play" at bounding box center [27, 463] width 9 height 9
click at [41, 499] on img at bounding box center [44, 497] width 14 height 14
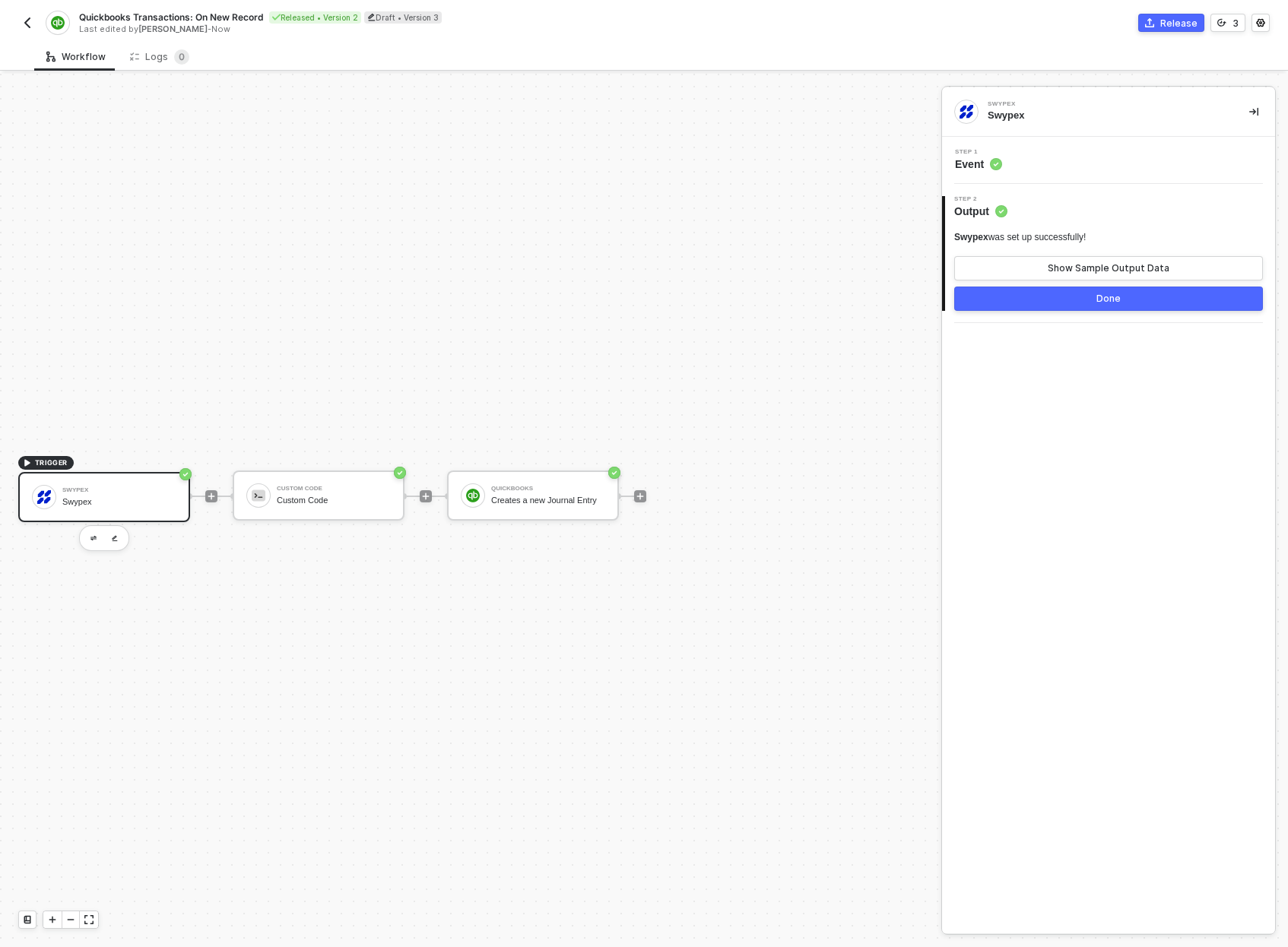
click at [1014, 230] on div "Swypex was set up successfully! Show Sample Output Data Done" at bounding box center [1109, 265] width 309 height 92
click at [1005, 220] on div "Swypex was set up successfully! Show Sample Output Data Done" at bounding box center [1109, 265] width 309 height 92
click at [998, 213] on circle at bounding box center [1001, 211] width 12 height 12
click at [1005, 233] on div "Swypex was set up successfully!" at bounding box center [1020, 237] width 132 height 13
click at [988, 163] on span "Event" at bounding box center [978, 164] width 47 height 15
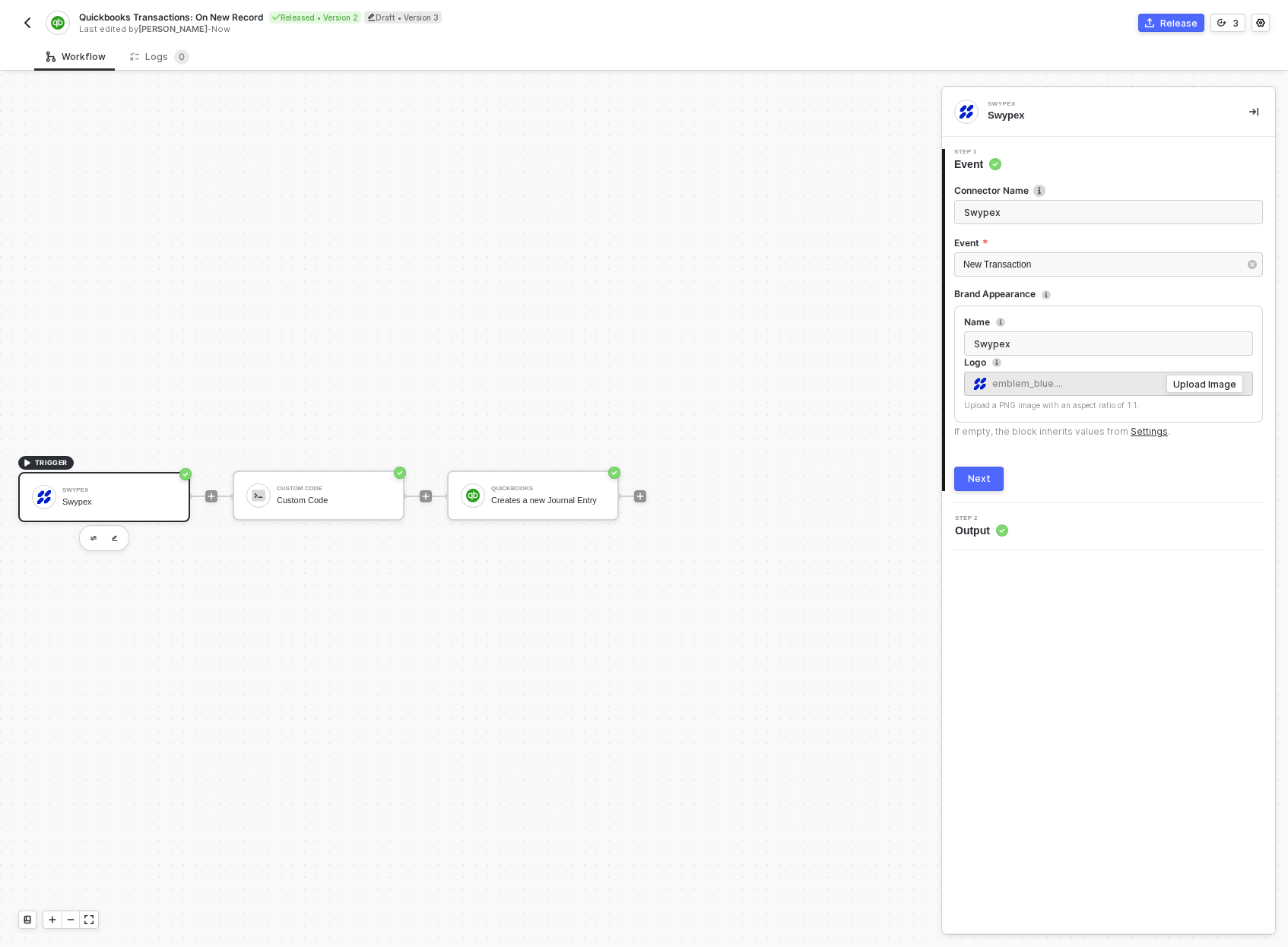
click at [989, 490] on button "Next" at bounding box center [979, 479] width 49 height 24
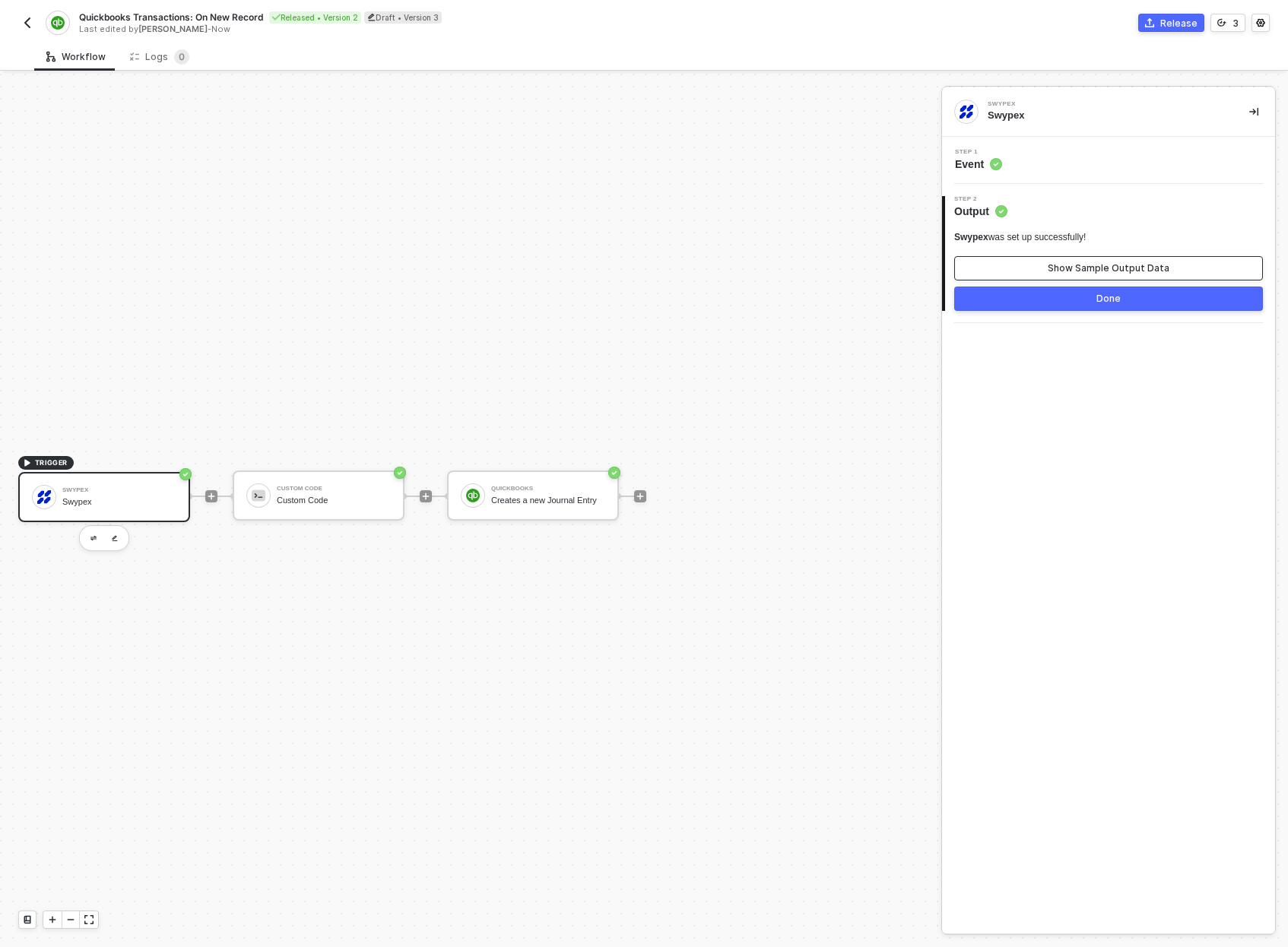
click at [1011, 258] on button "Show Sample Output Data" at bounding box center [1109, 269] width 309 height 24
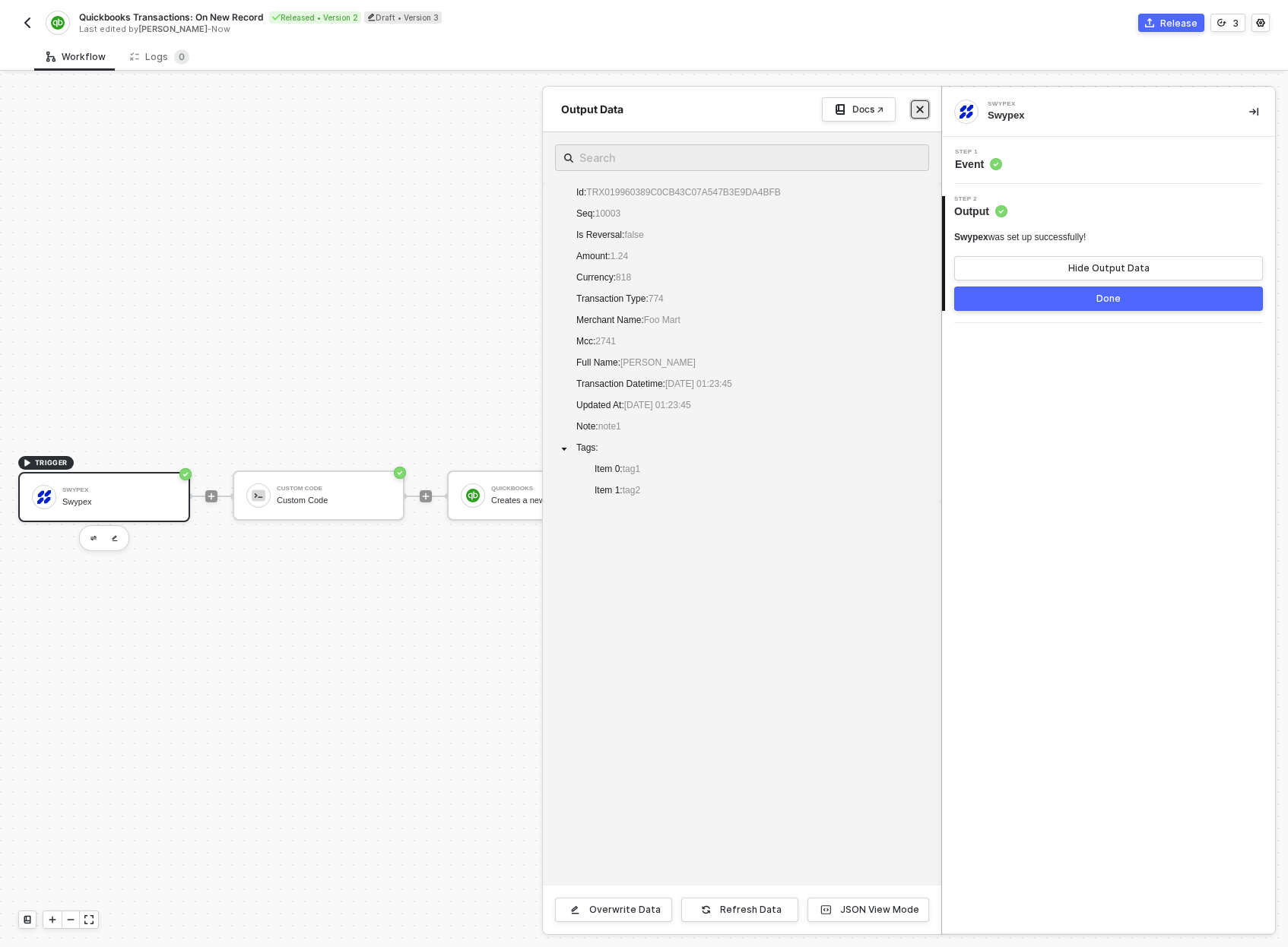
click at [919, 106] on icon "icon-close" at bounding box center [920, 109] width 9 height 9
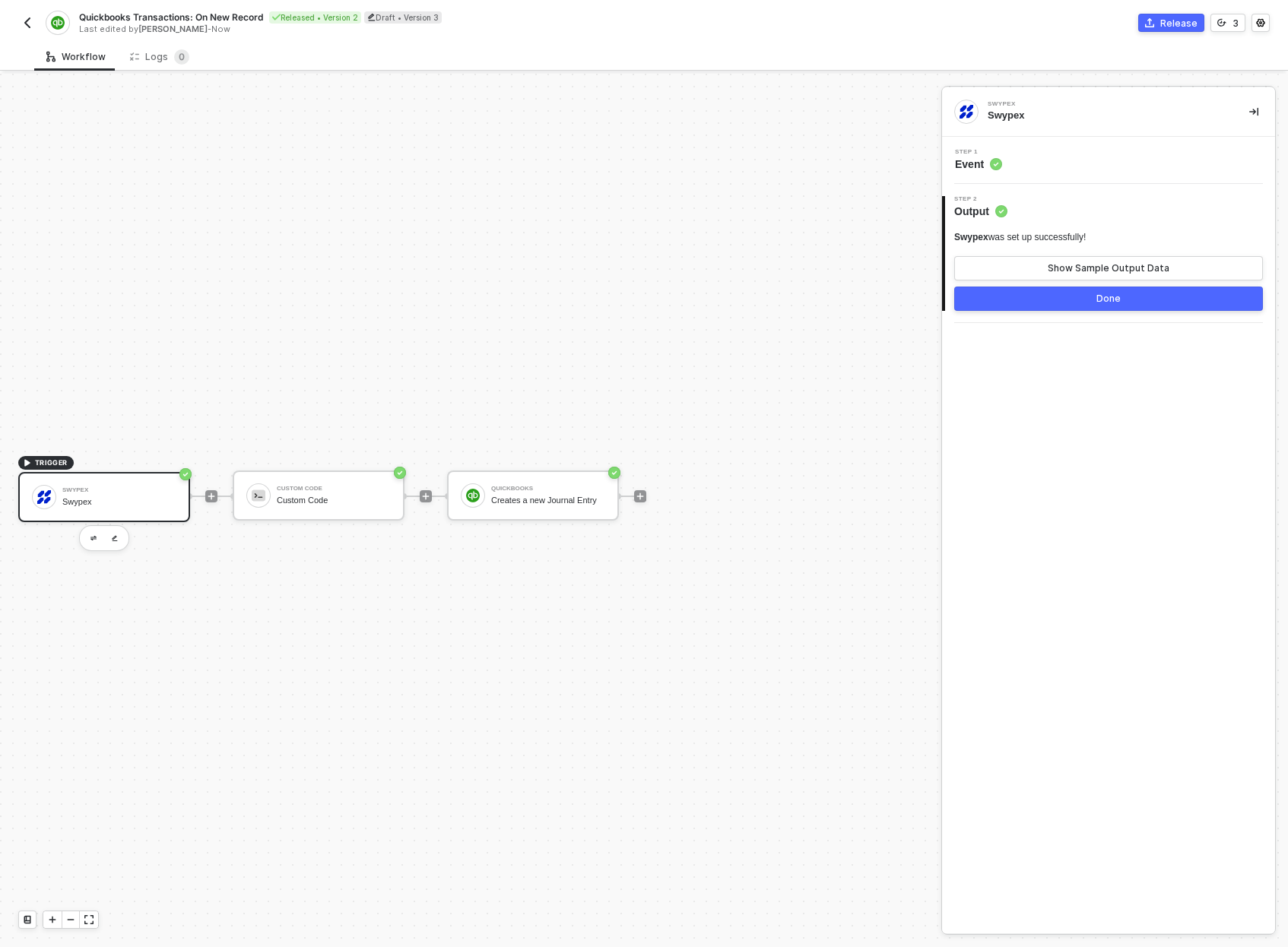
click at [23, 17] on img "button" at bounding box center [27, 23] width 12 height 12
